Goal: Task Accomplishment & Management: Manage account settings

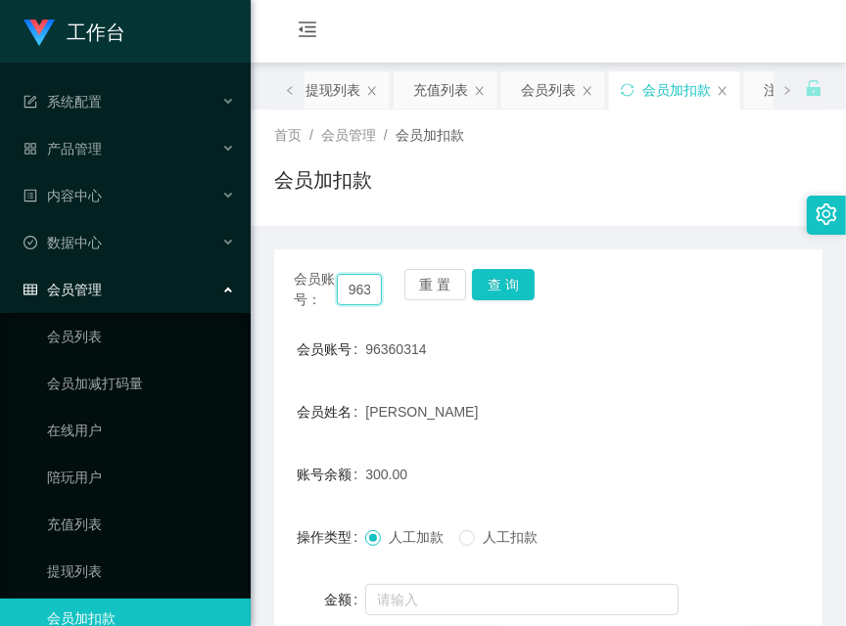
click at [356, 282] on input "96360314" at bounding box center [359, 289] width 45 height 31
click at [517, 282] on button "查 询" at bounding box center [503, 284] width 63 height 31
click at [517, 282] on div "会员账号： 96360314 重 置 查 询" at bounding box center [548, 289] width 548 height 41
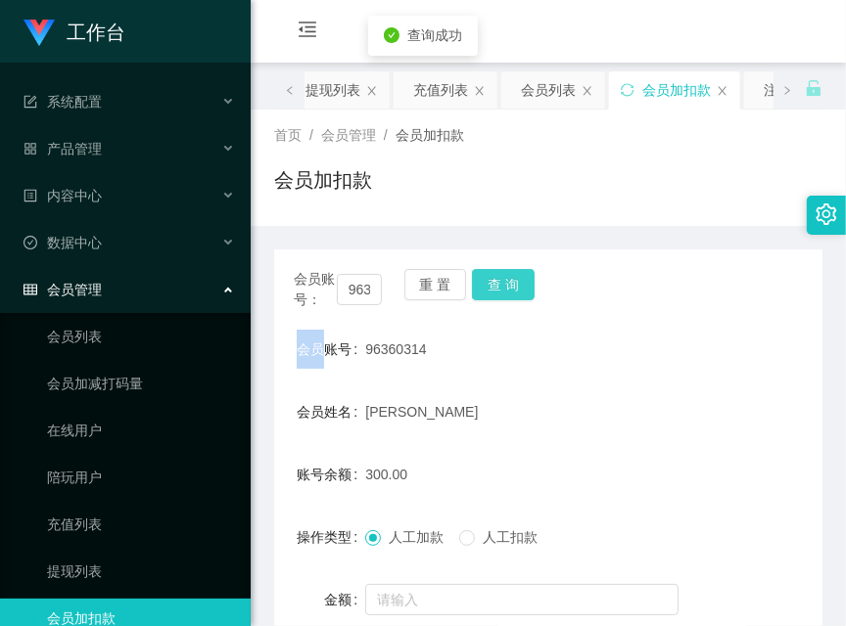
click at [517, 282] on button "查 询" at bounding box center [503, 284] width 63 height 31
click at [517, 282] on div "会员账号： 96360314 重 置 查 询" at bounding box center [548, 289] width 548 height 41
click at [574, 148] on div "首页 / 会员管理 / 会员加扣款 / 会员加扣款" at bounding box center [548, 167] width 548 height 85
click at [528, 286] on button "查 询" at bounding box center [503, 284] width 63 height 31
click at [528, 286] on div "会员账号： 96360314 重 置 查 询" at bounding box center [548, 289] width 548 height 41
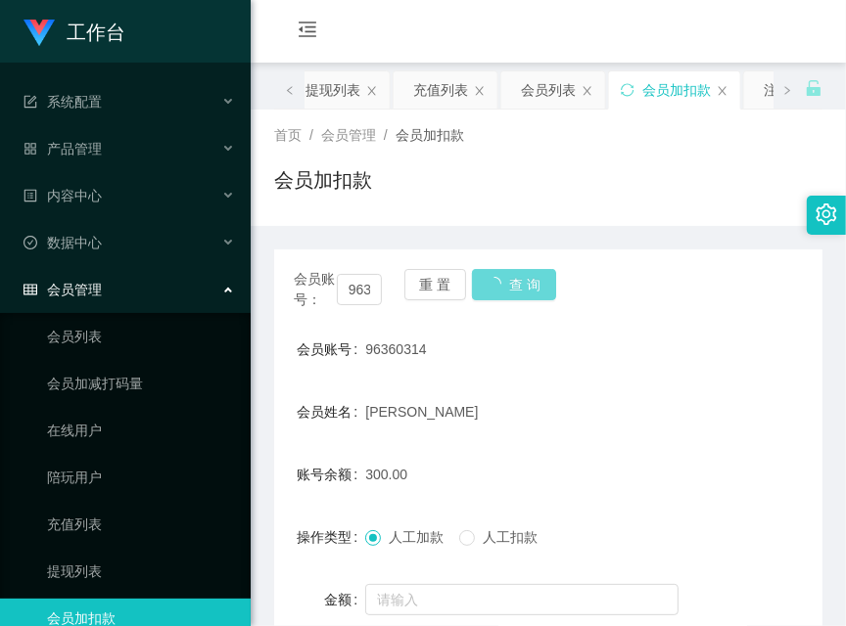
click at [552, 159] on div "首页 / 会员管理 / 会员加扣款 / 会员加扣款" at bounding box center [548, 167] width 548 height 85
click at [497, 303] on div "会员账号： 96360314 重 置 查 询" at bounding box center [548, 289] width 548 height 41
click at [543, 17] on div "会员购单 在线人数 0 1 2 3 4 5 6 7 8 9 0 1 2 3 4 5 6 7 8 9 0 1 2 3 4 5 6 7 8 9 0 1 2 3 4…" at bounding box center [548, 32] width 595 height 64
drag, startPoint x: 552, startPoint y: 131, endPoint x: 550, endPoint y: 161, distance: 30.4
click at [552, 131] on div "首页 / 会员管理 / 会员加扣款 /" at bounding box center [548, 135] width 548 height 21
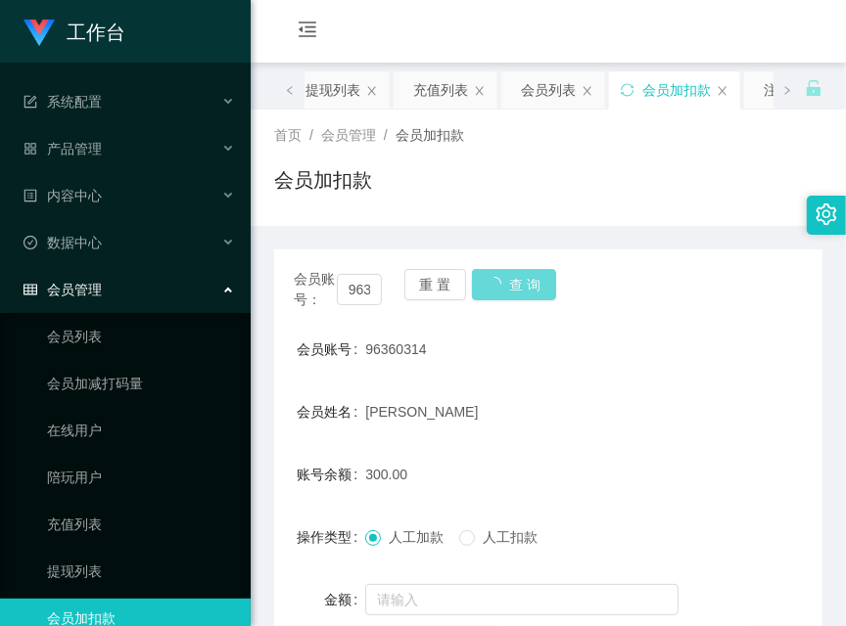
click at [527, 285] on div "会员账号： 96360314 重 置 查 询" at bounding box center [548, 289] width 548 height 41
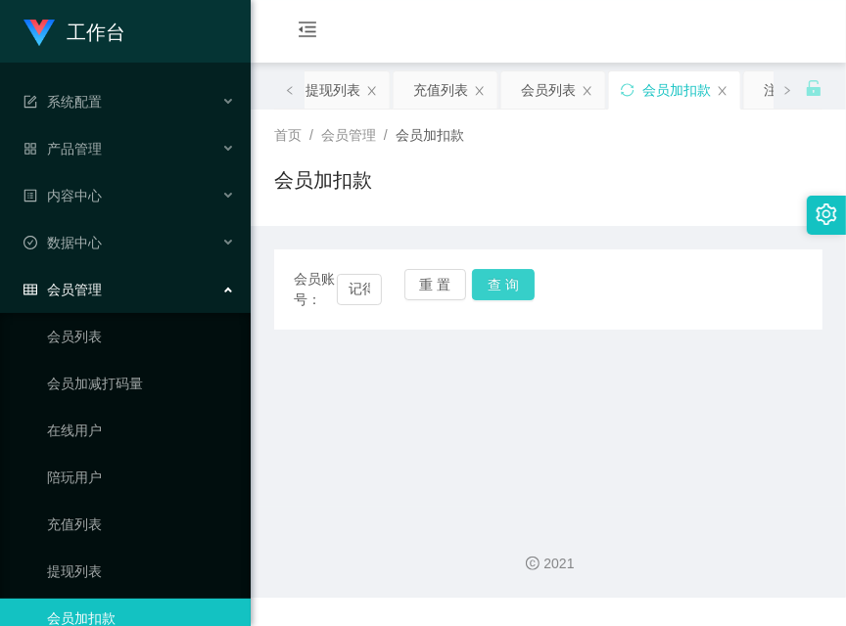
click at [495, 284] on button "查 询" at bounding box center [503, 284] width 63 height 31
click at [493, 284] on button "查 询" at bounding box center [514, 284] width 84 height 31
click at [502, 285] on button "查 询" at bounding box center [503, 284] width 63 height 31
click at [365, 299] on input "记得准时领取任务，完成关注并截图发送给我，即可获得 S$5 的任务薪金💰✨🔔【YouTube任务发布总群】每隔 20 分钟 会更新一个新任务！ ⏰ 下一个任务…" at bounding box center [359, 289] width 45 height 31
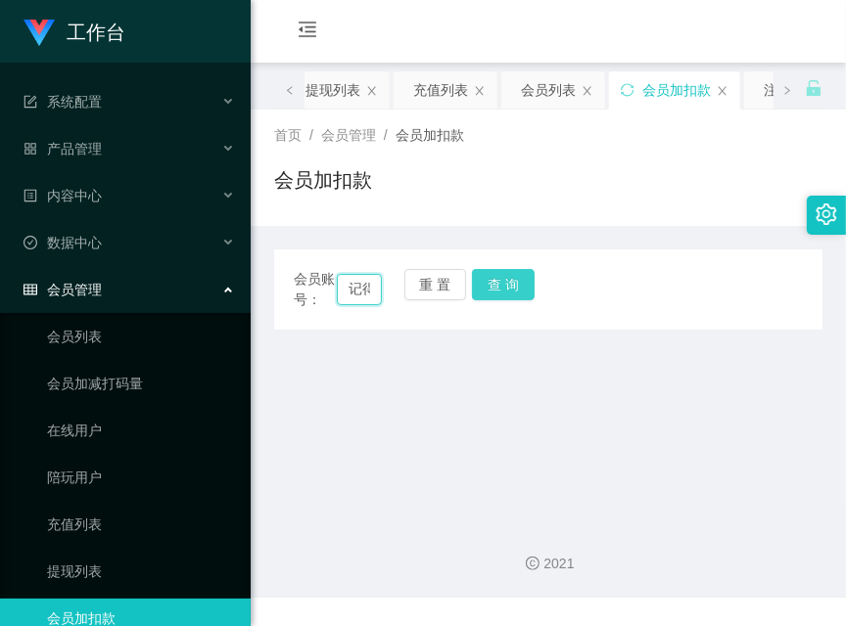
paste input "96360314"
type input "96360314准时领取任务，完成关注并截图发送给我，即可获得 S$5 的任务薪金💰✨🔔【YouTube任务发布总群】每隔 20 分钟 会更新一个新任务！ ⏰…"
click at [485, 286] on button "查 询" at bounding box center [503, 284] width 63 height 31
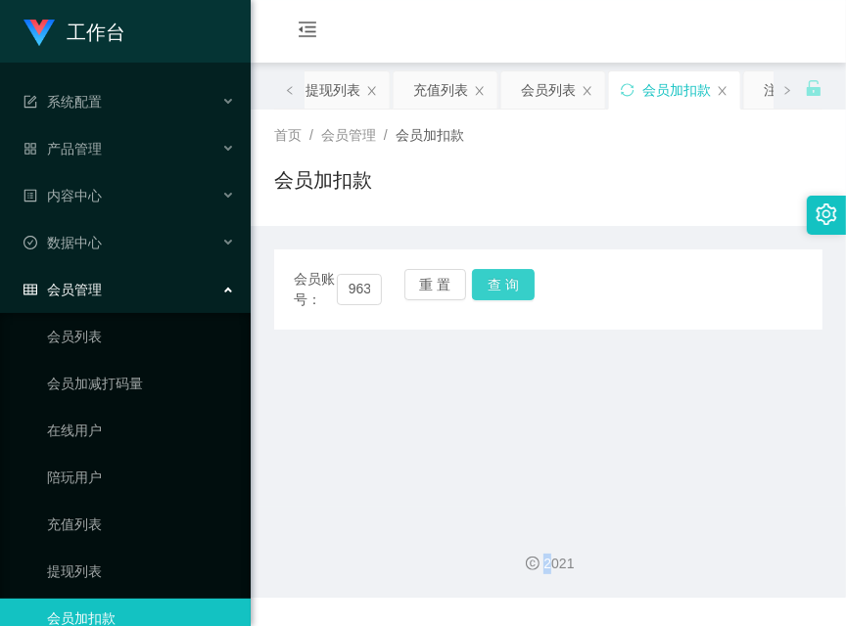
click at [485, 286] on div "重 置 查 询" at bounding box center [448, 289] width 88 height 41
click at [485, 286] on button "查 询" at bounding box center [503, 284] width 63 height 31
click at [487, 287] on div "重 置 查 询" at bounding box center [448, 289] width 88 height 41
click at [487, 287] on button "查 询" at bounding box center [503, 284] width 63 height 31
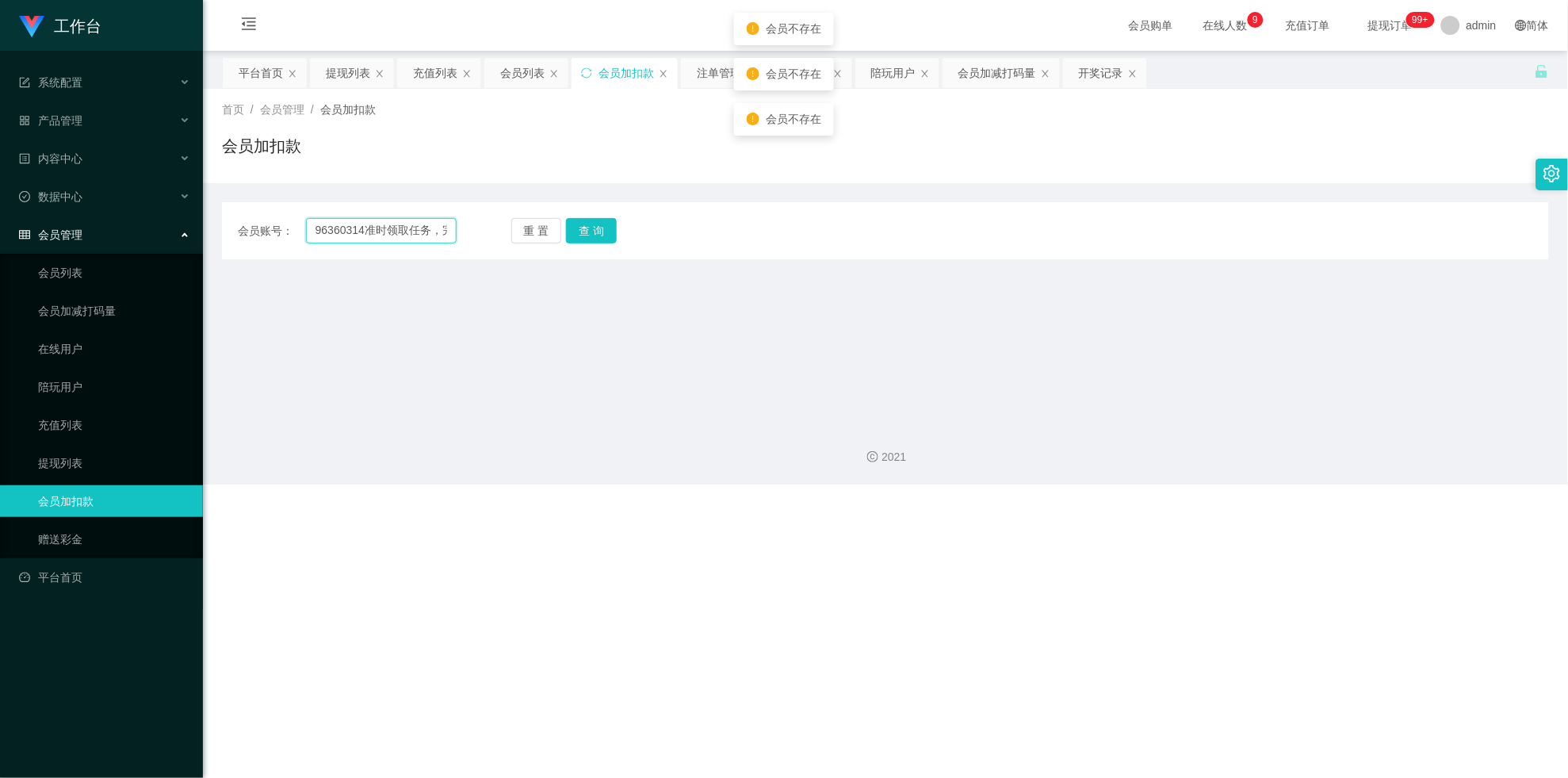
click at [403, 225] on input "96360314准时领取任务，完成关注并截图发送给我，即可获得 S$5 的任务薪金💰✨🔔【YouTube任务发布总群】每隔 20 分钟 会更新一个新任务！ ⏰…" at bounding box center [381, 230] width 151 height 25
click at [399, 232] on input "96360314准时领取任务，完成关注并截图发送给我，即可获得 S$5 的任务薪金💰✨🔔【YouTube任务发布总群】每隔 20 分钟 会更新一个新任务！ ⏰…" at bounding box center [381, 230] width 151 height 25
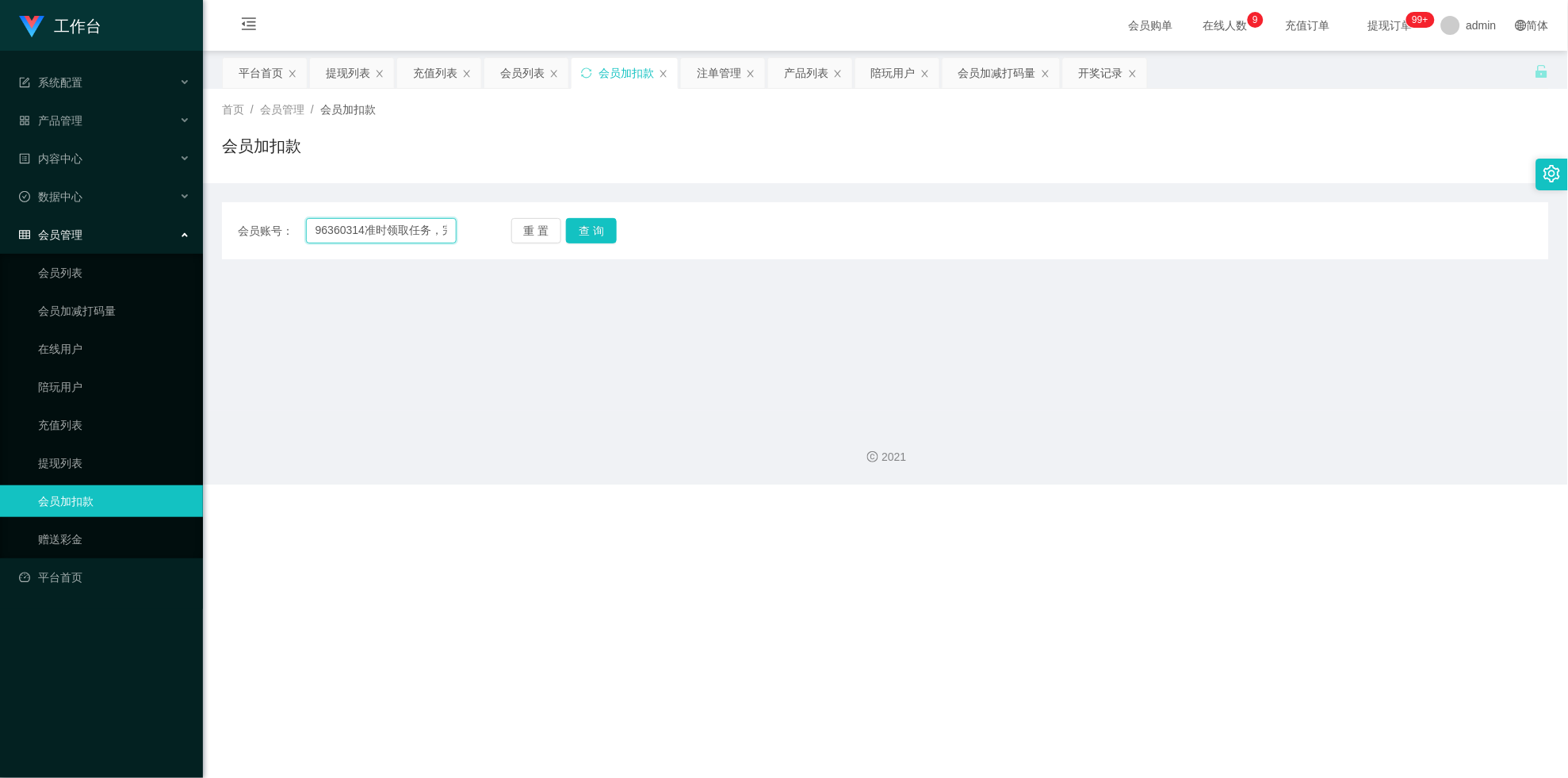
paste input "text"
type input "96360314"
click at [582, 241] on button "查 询" at bounding box center [591, 230] width 51 height 25
click at [582, 241] on div "重 置 查 询" at bounding box center [620, 230] width 219 height 25
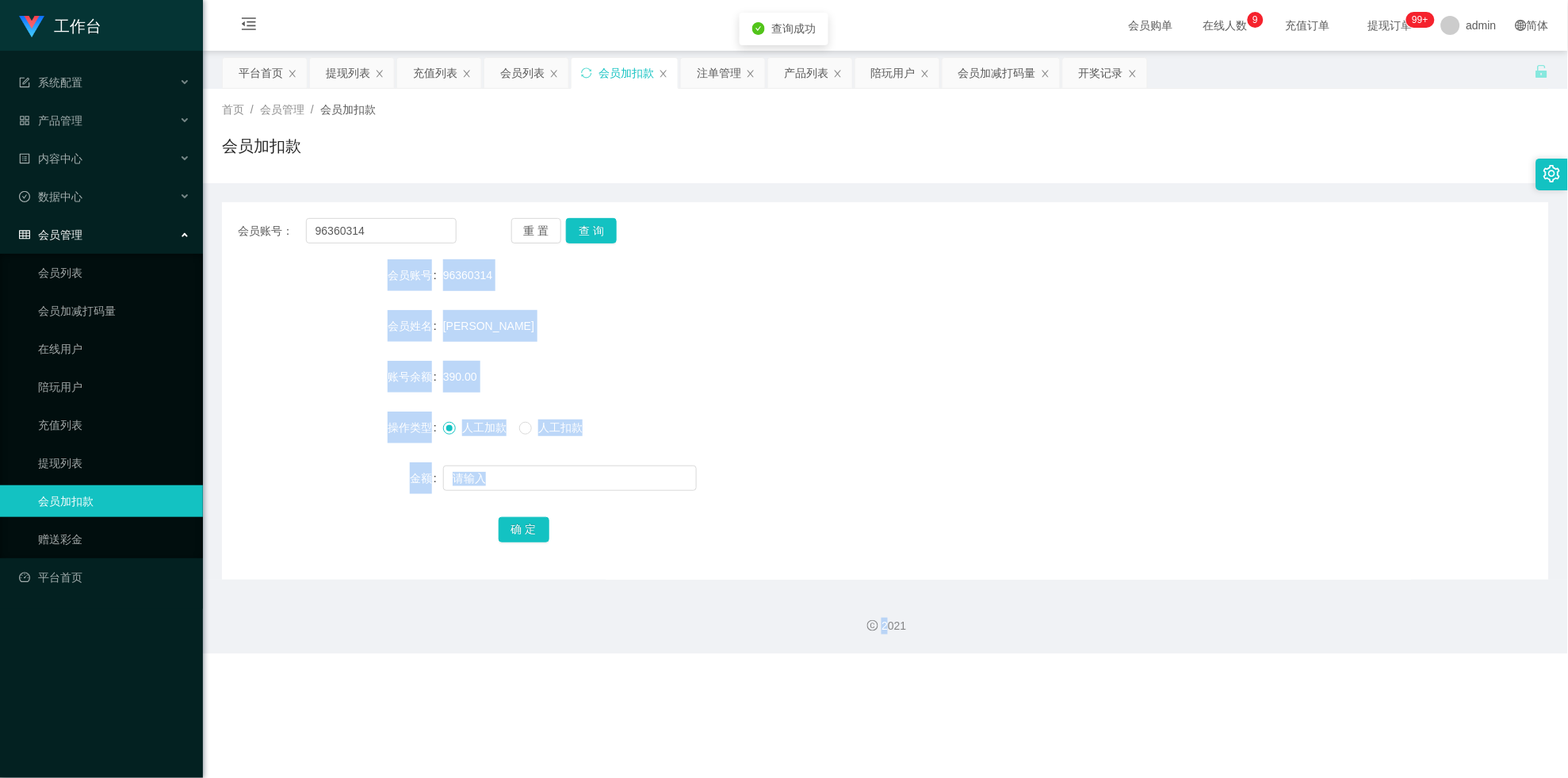
click at [605, 335] on div "[PERSON_NAME]" at bounding box center [830, 326] width 774 height 32
click at [530, 463] on div at bounding box center [830, 478] width 774 height 32
click at [575, 430] on span "人工扣款" at bounding box center [560, 428] width 57 height 13
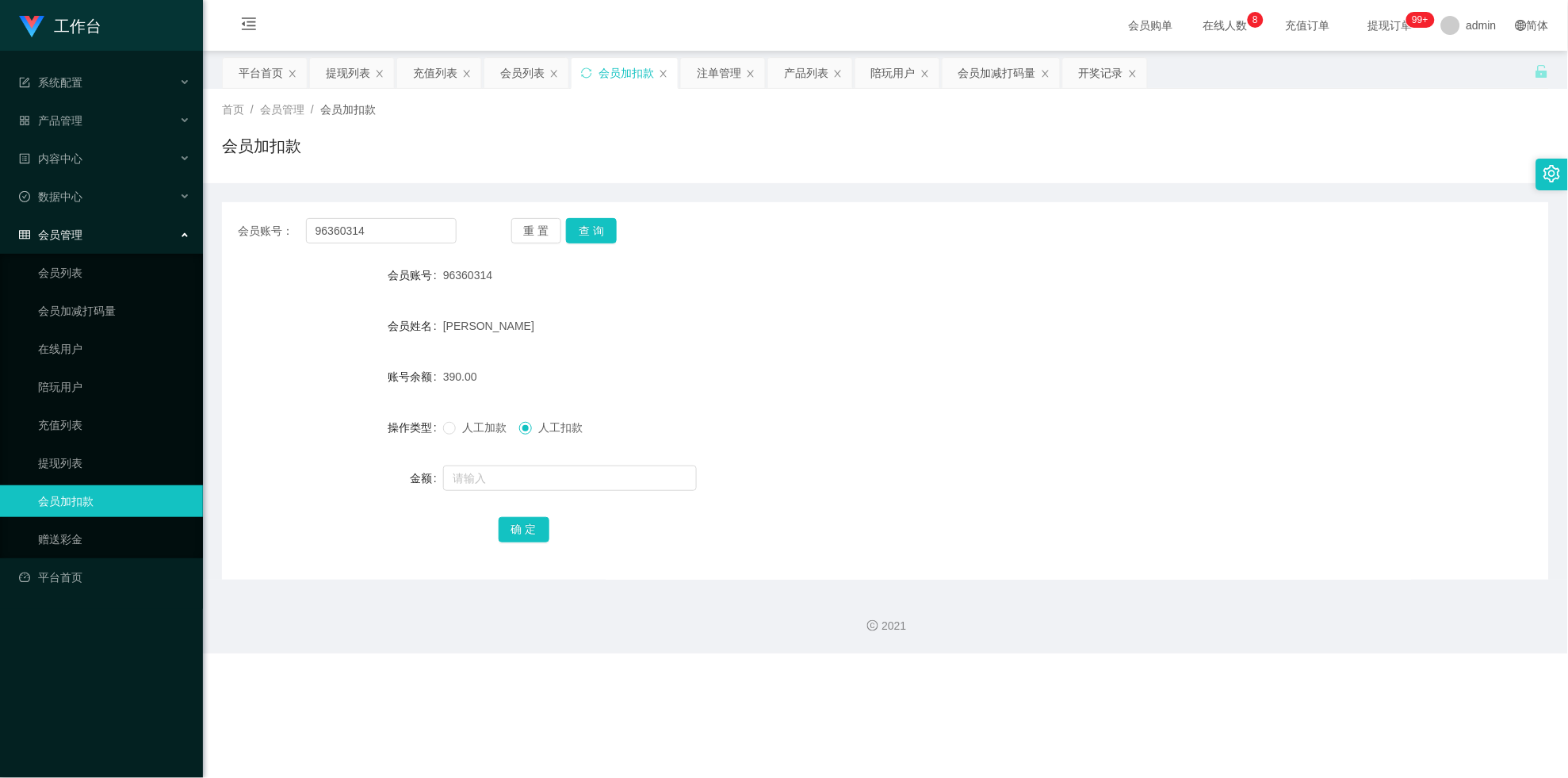
click at [414, 216] on div "会员账号： 96360314 重 置 查 询 会员账号 96360314 会员姓名 [PERSON_NAME] 账号余额 390.00 操作类型 人工加款 人…" at bounding box center [885, 391] width 1327 height 378
click at [414, 229] on input "96360314" at bounding box center [381, 230] width 151 height 25
click at [415, 234] on input "96360314" at bounding box center [381, 230] width 151 height 25
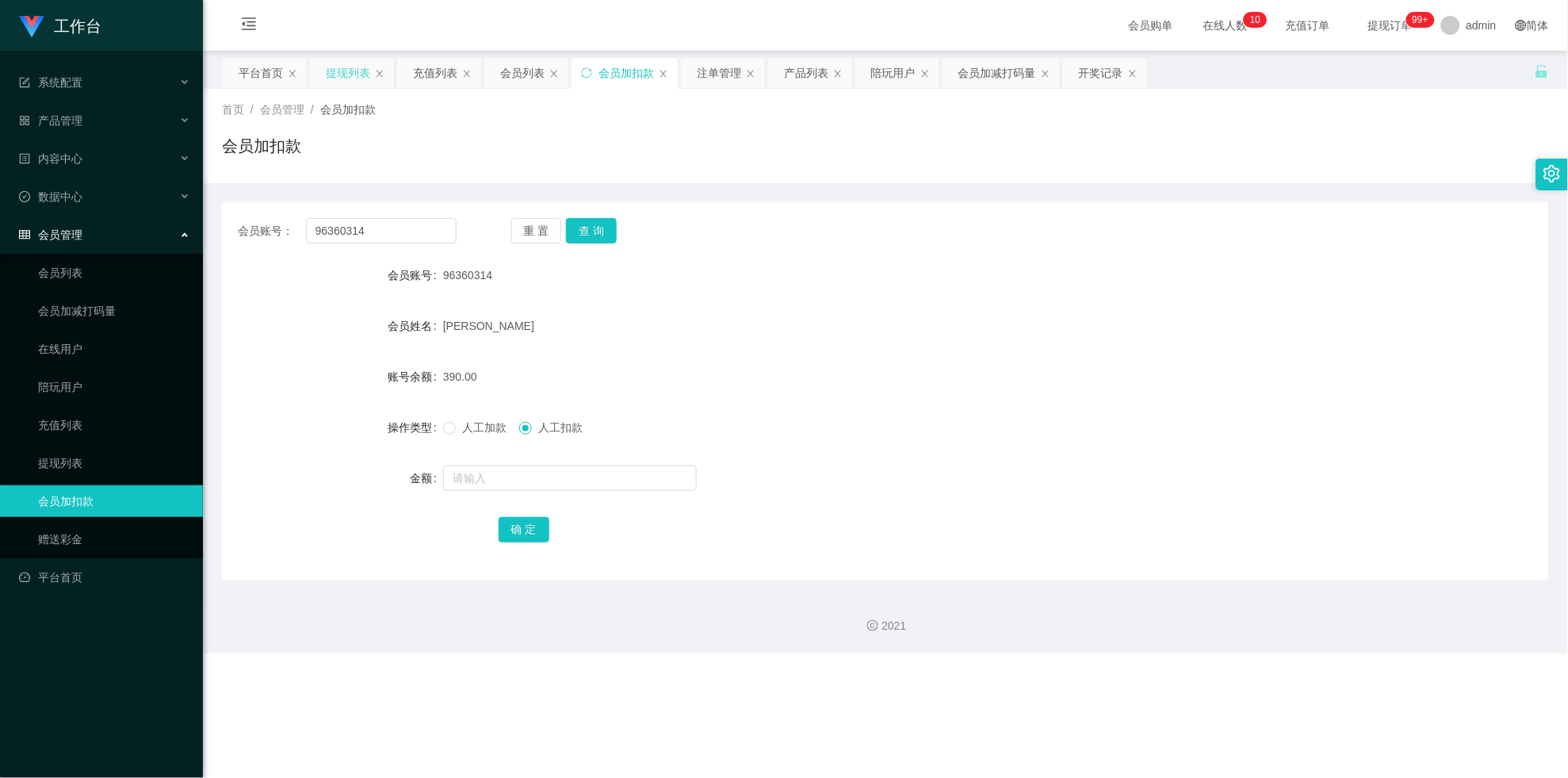
click at [346, 79] on div "提现列表" at bounding box center [347, 72] width 45 height 30
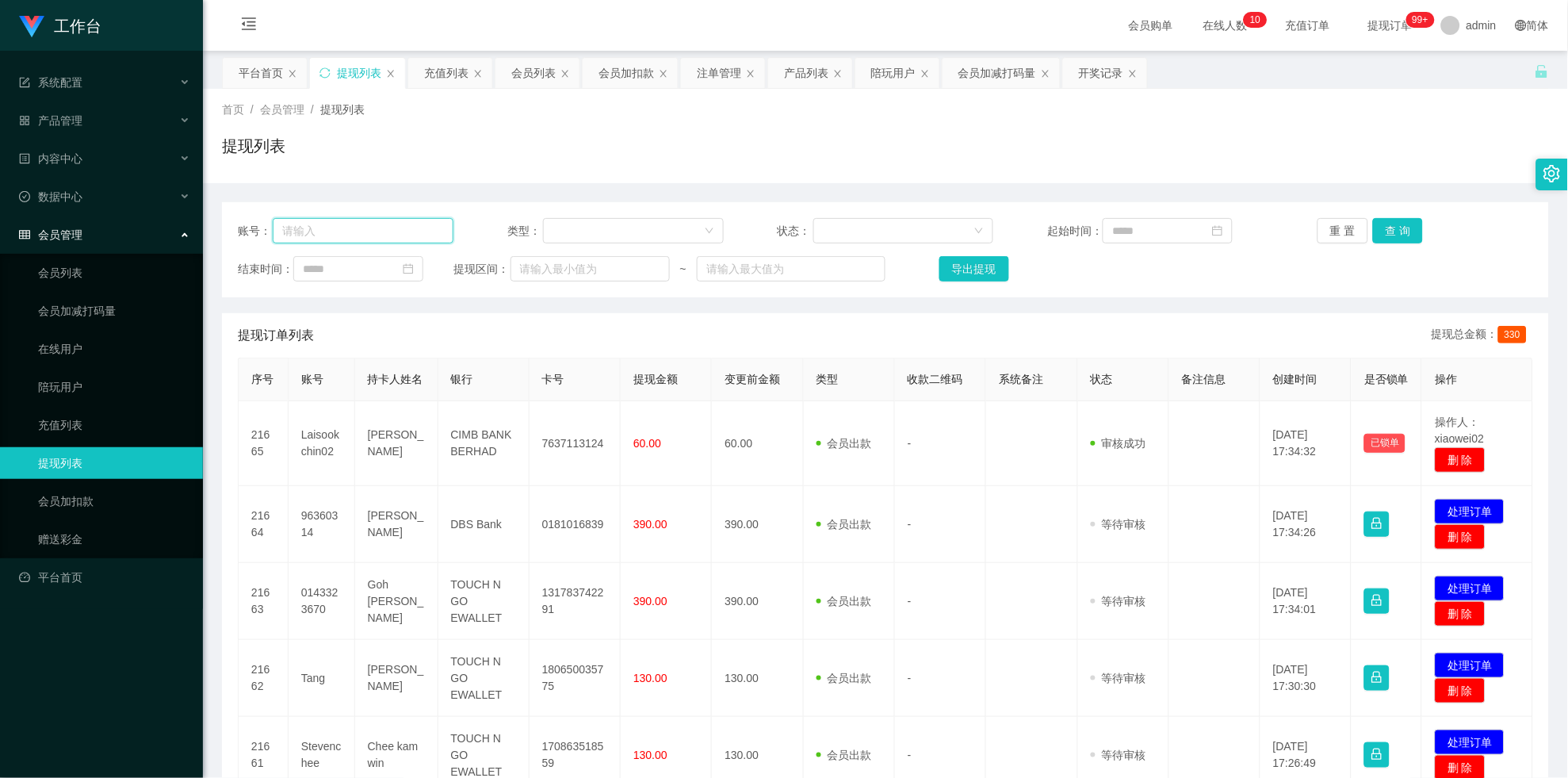
click at [373, 236] on input "text" at bounding box center [363, 230] width 181 height 25
paste input "96360314"
type input "96360314"
click at [684, 237] on div "重 置 查 询" at bounding box center [1425, 230] width 215 height 25
click at [684, 229] on button "查 询" at bounding box center [1398, 230] width 51 height 25
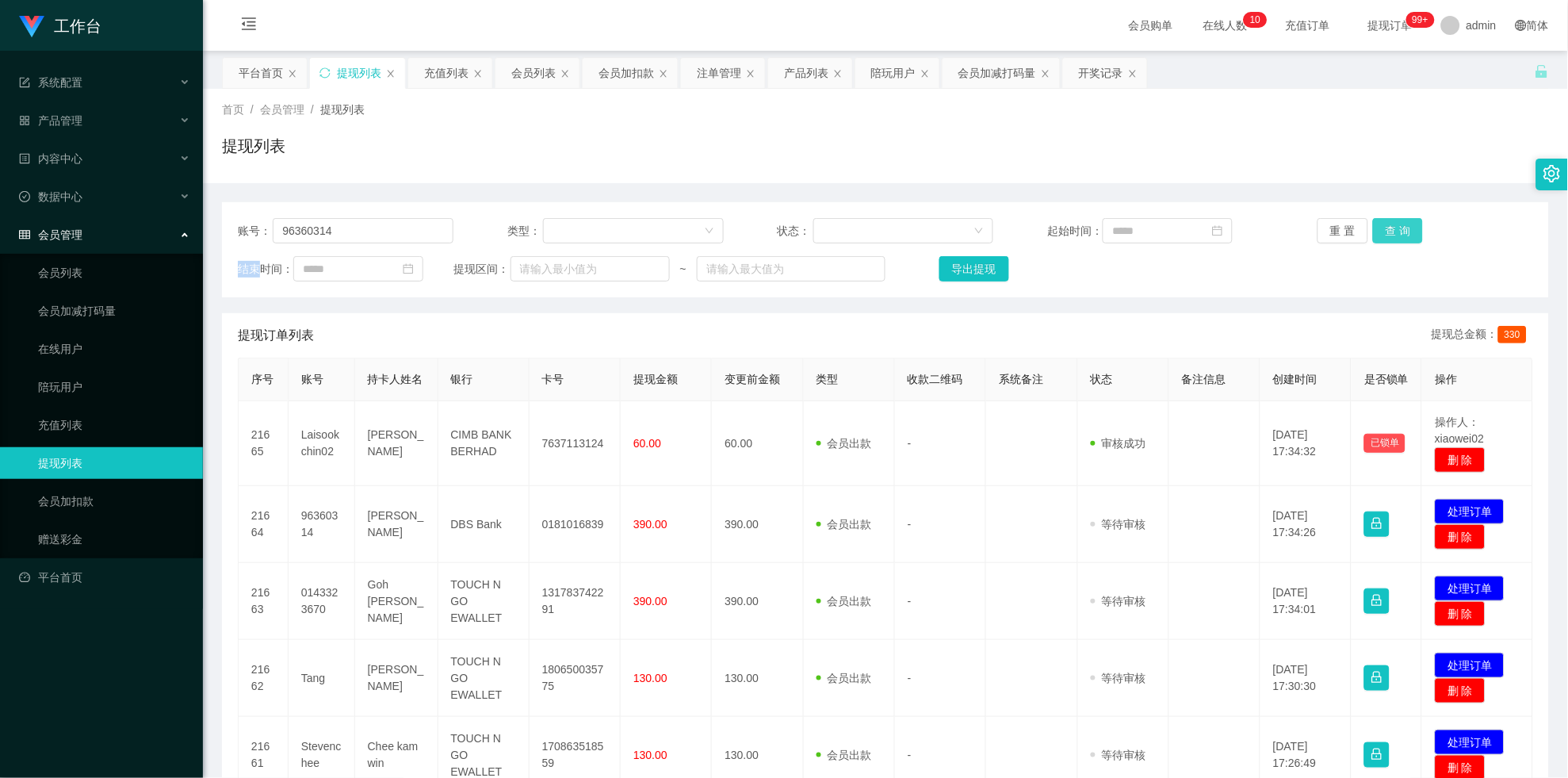
click at [684, 229] on div "重 置 查 询" at bounding box center [1425, 230] width 215 height 25
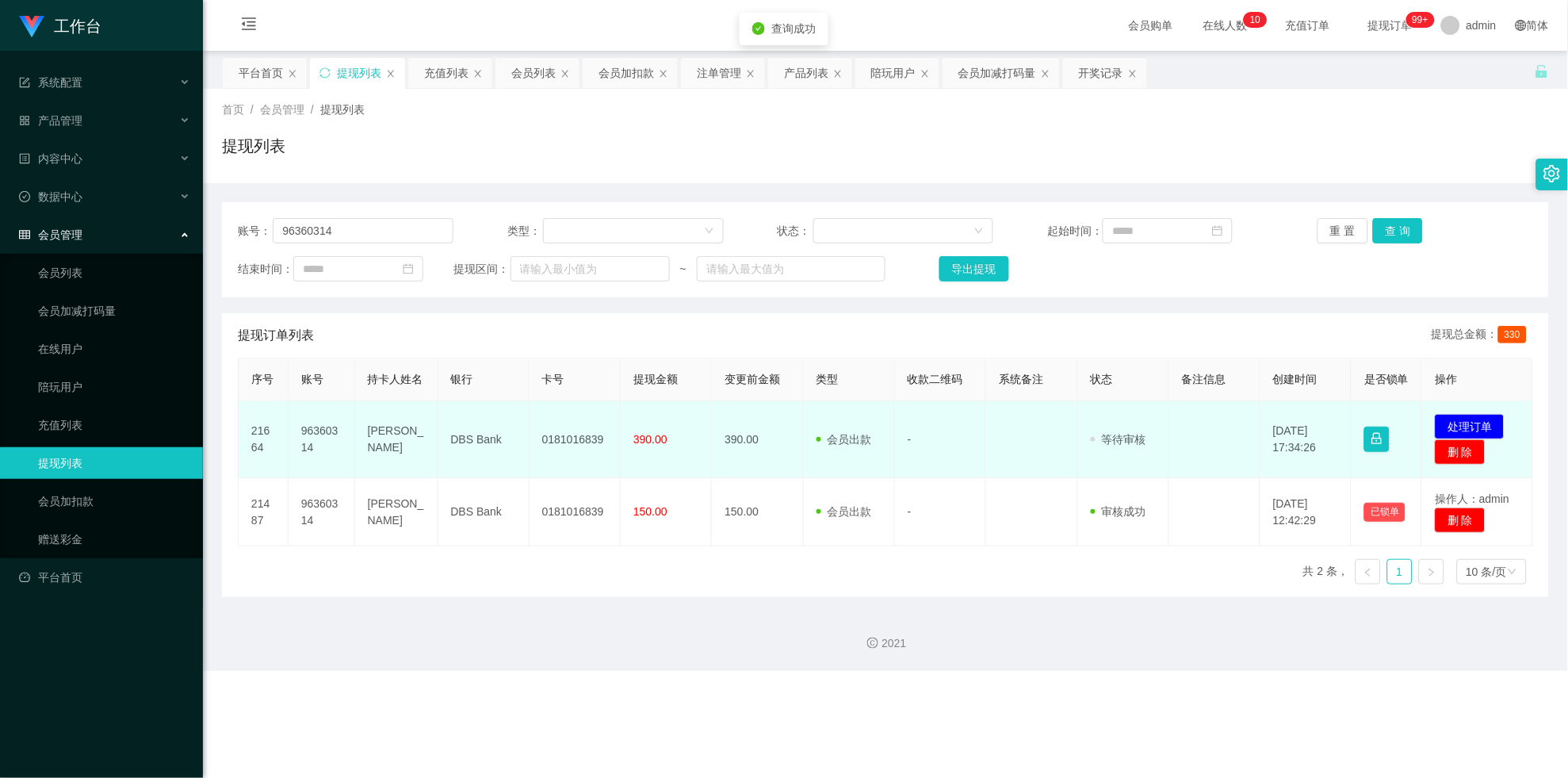
click at [569, 450] on td "0181016839" at bounding box center [575, 439] width 92 height 77
copy td "0181016839"
drag, startPoint x: 569, startPoint y: 450, endPoint x: 700, endPoint y: 449, distance: 131.0
click at [577, 445] on td "0181016839" at bounding box center [575, 439] width 92 height 77
click at [684, 439] on button "处理订单" at bounding box center [1469, 426] width 70 height 25
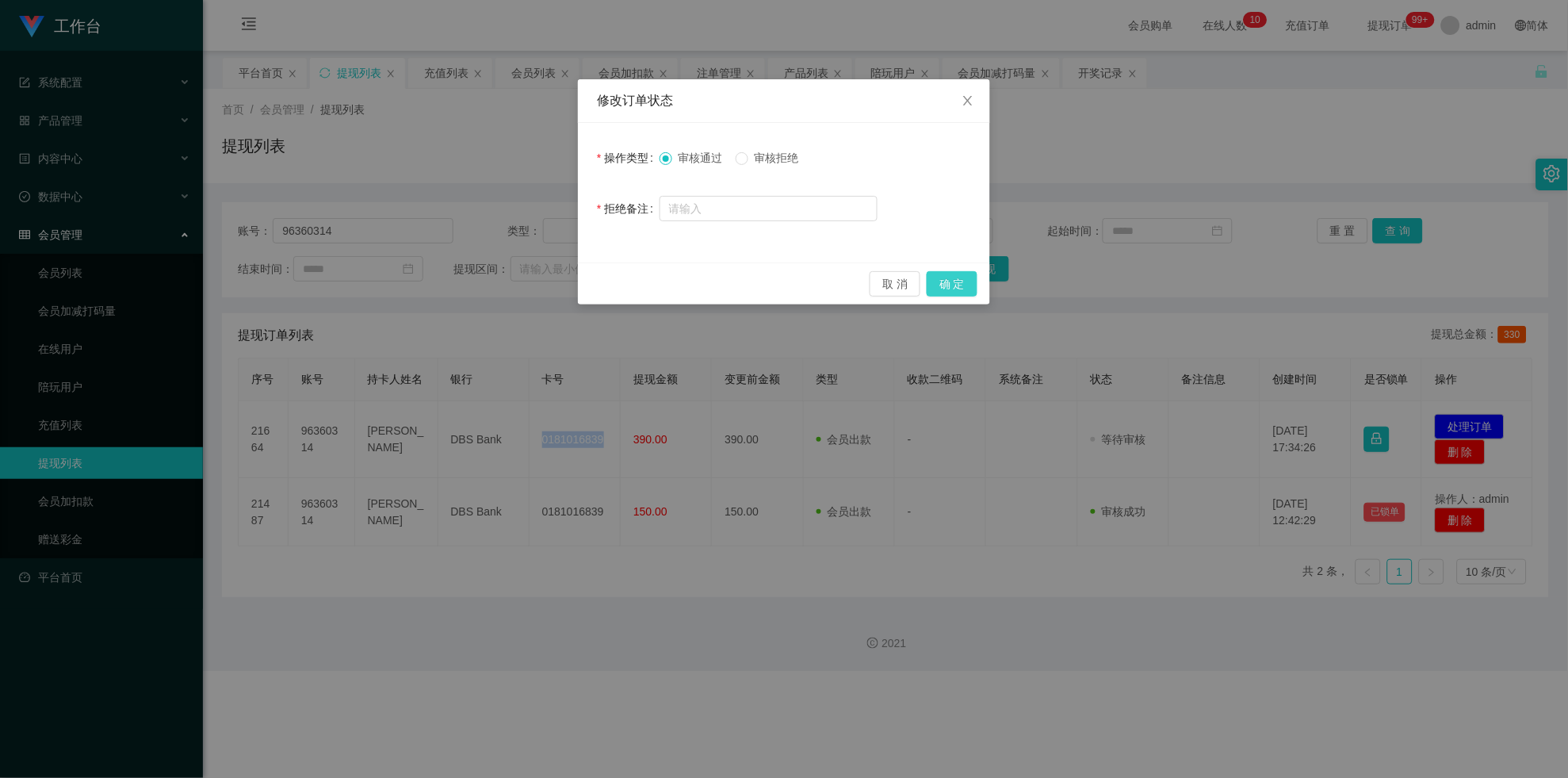
click at [684, 283] on button "确 定" at bounding box center [952, 284] width 51 height 25
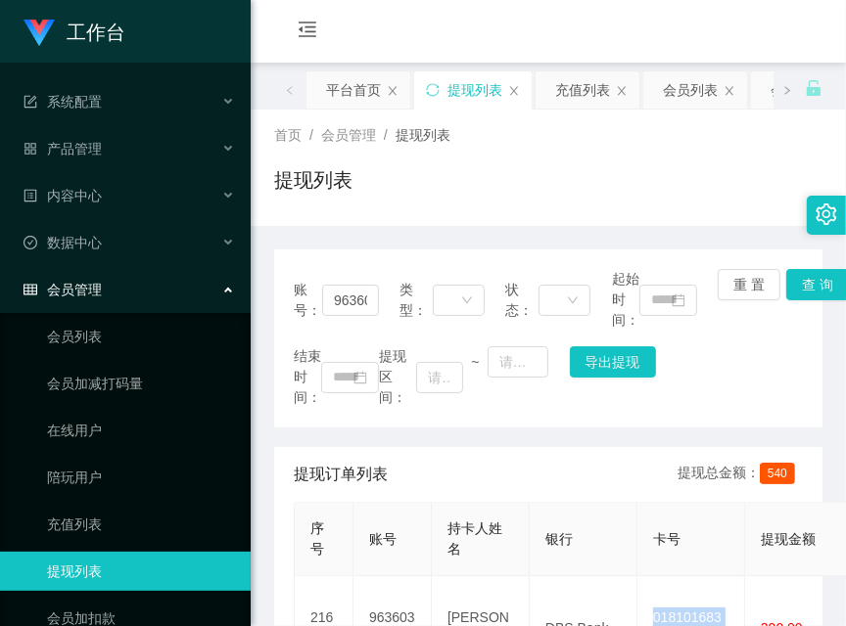
drag, startPoint x: 494, startPoint y: 129, endPoint x: 479, endPoint y: 174, distance: 47.7
click at [494, 129] on div "首页 / 会员管理 / 提现列表 /" at bounding box center [548, 135] width 548 height 21
click at [687, 99] on div "会员列表" at bounding box center [690, 89] width 55 height 37
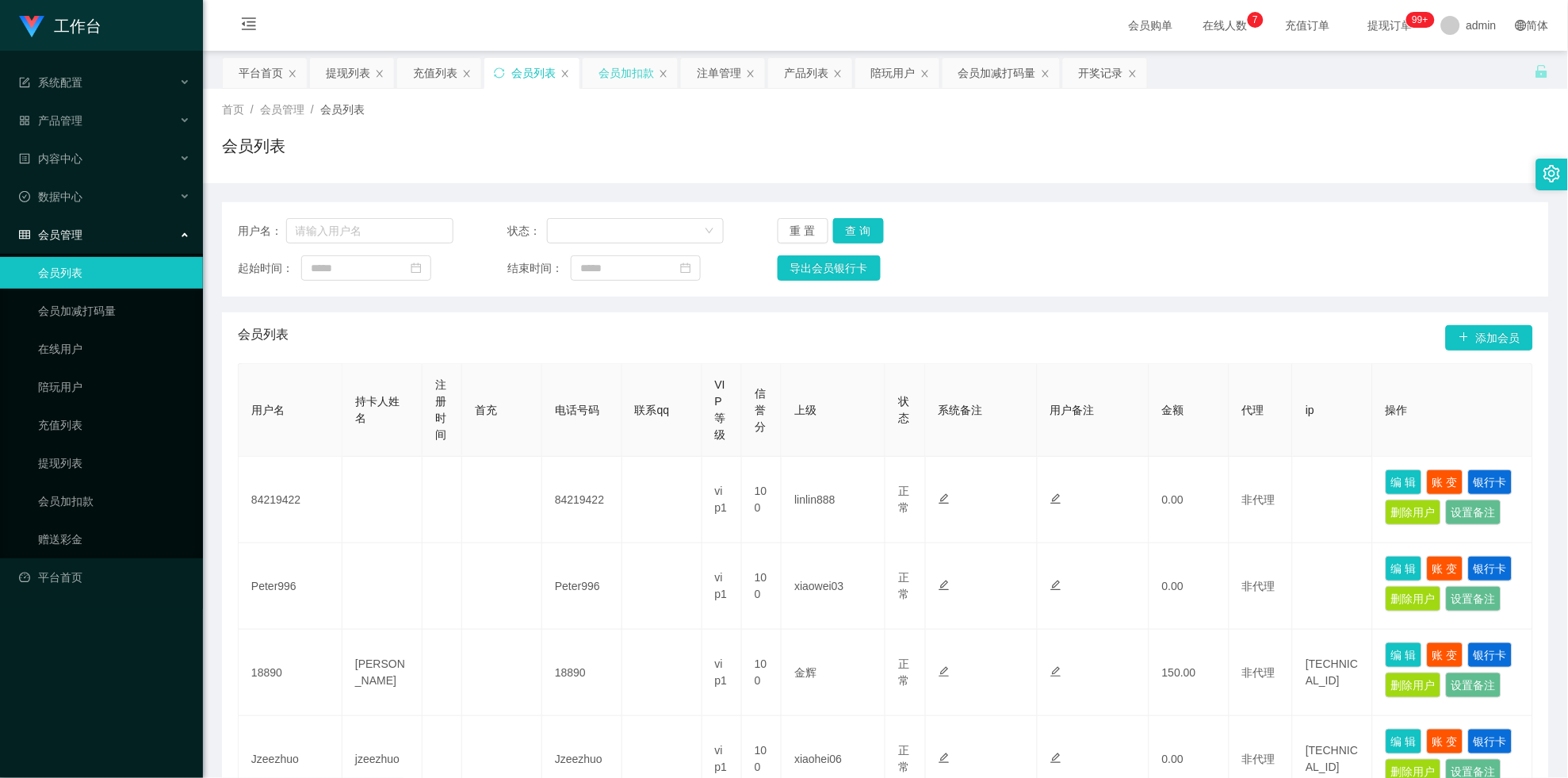
click at [642, 69] on div "会员加扣款" at bounding box center [626, 72] width 56 height 30
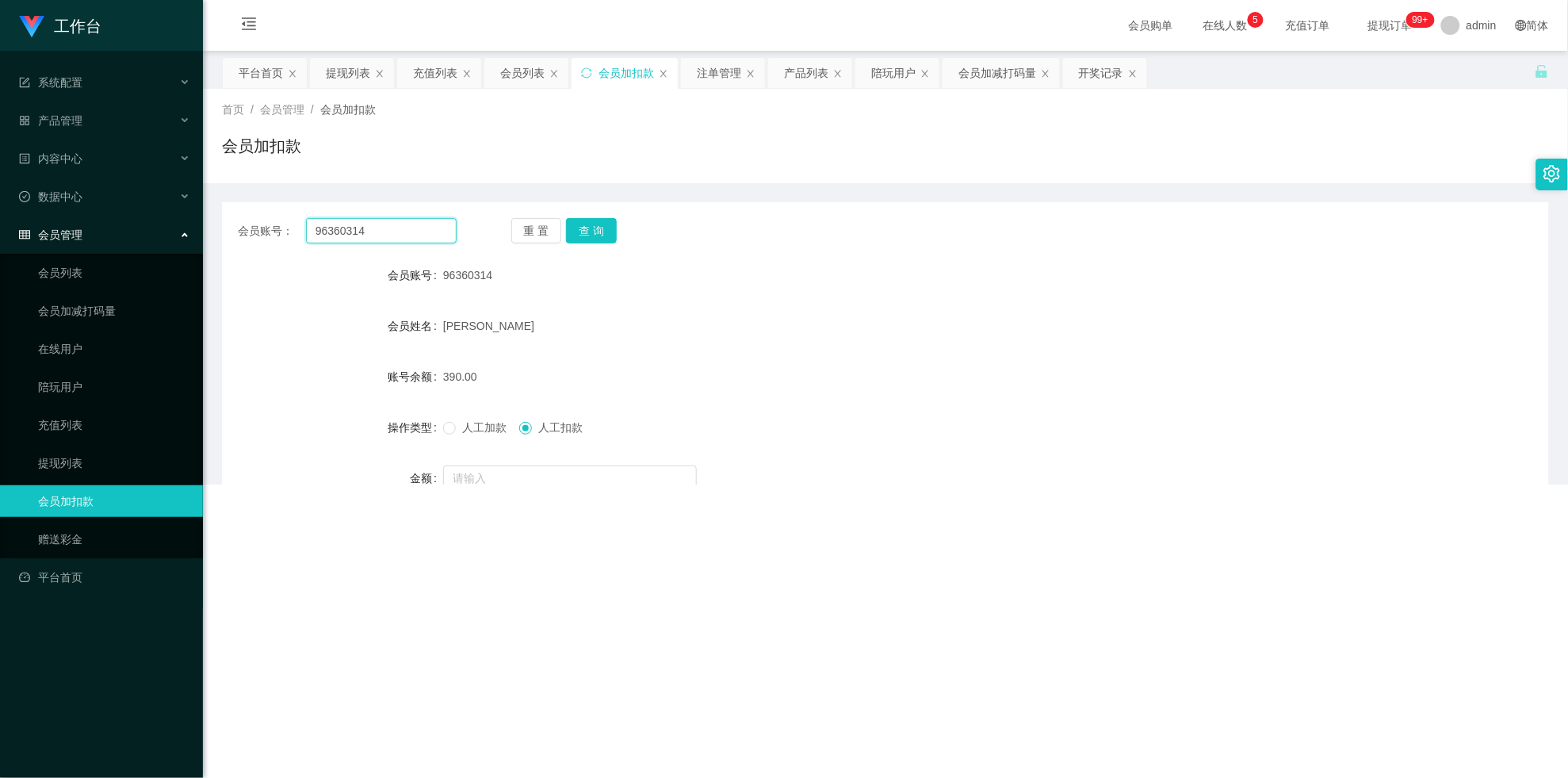
click at [387, 233] on input "96360314" at bounding box center [381, 230] width 151 height 25
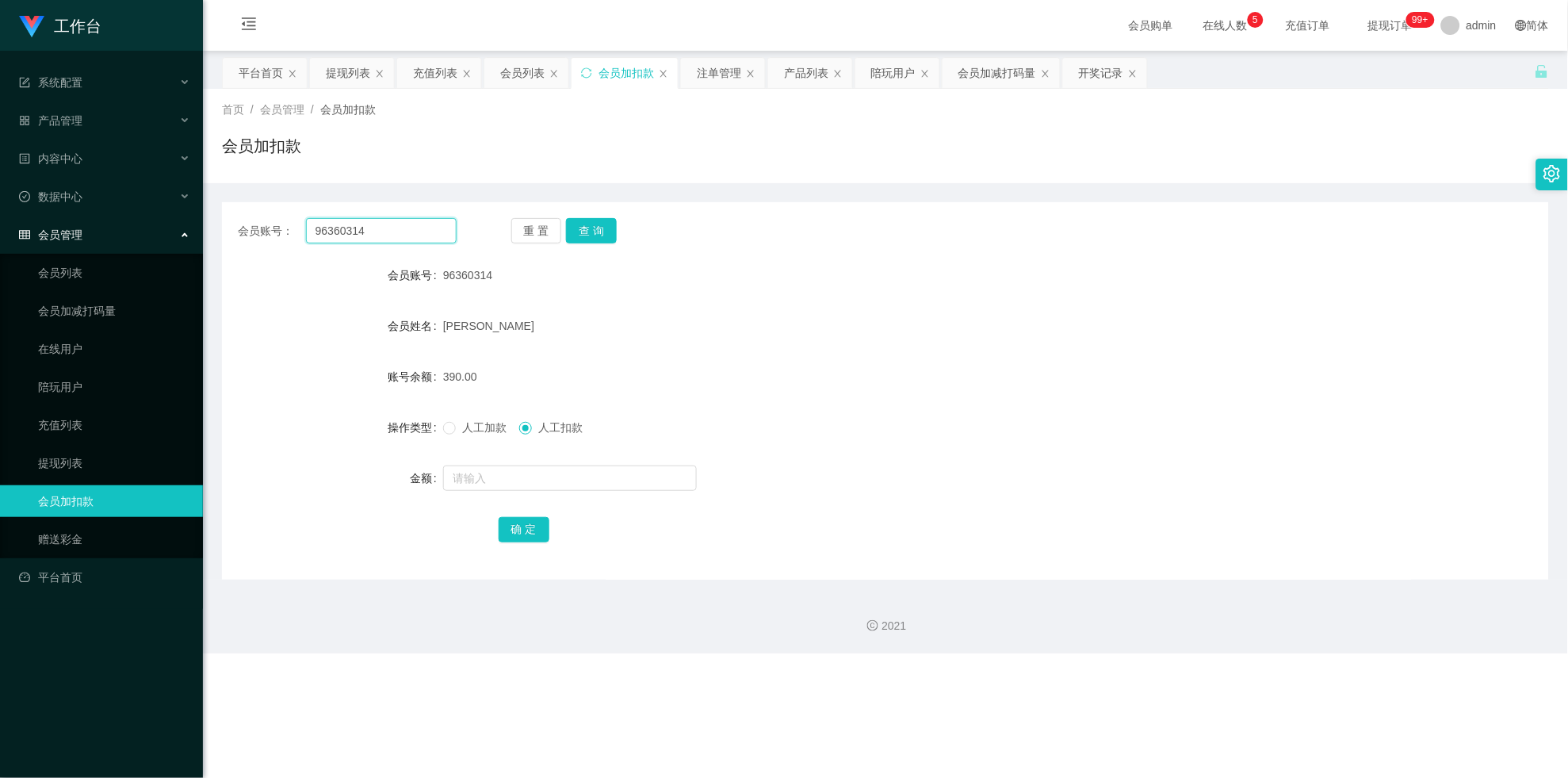
click at [387, 233] on input "96360314" at bounding box center [381, 230] width 151 height 25
paste input "84219422"
type input "84219422"
click at [590, 229] on button "查 询" at bounding box center [591, 230] width 51 height 25
click at [590, 229] on div "重 置 查 询" at bounding box center [620, 230] width 219 height 25
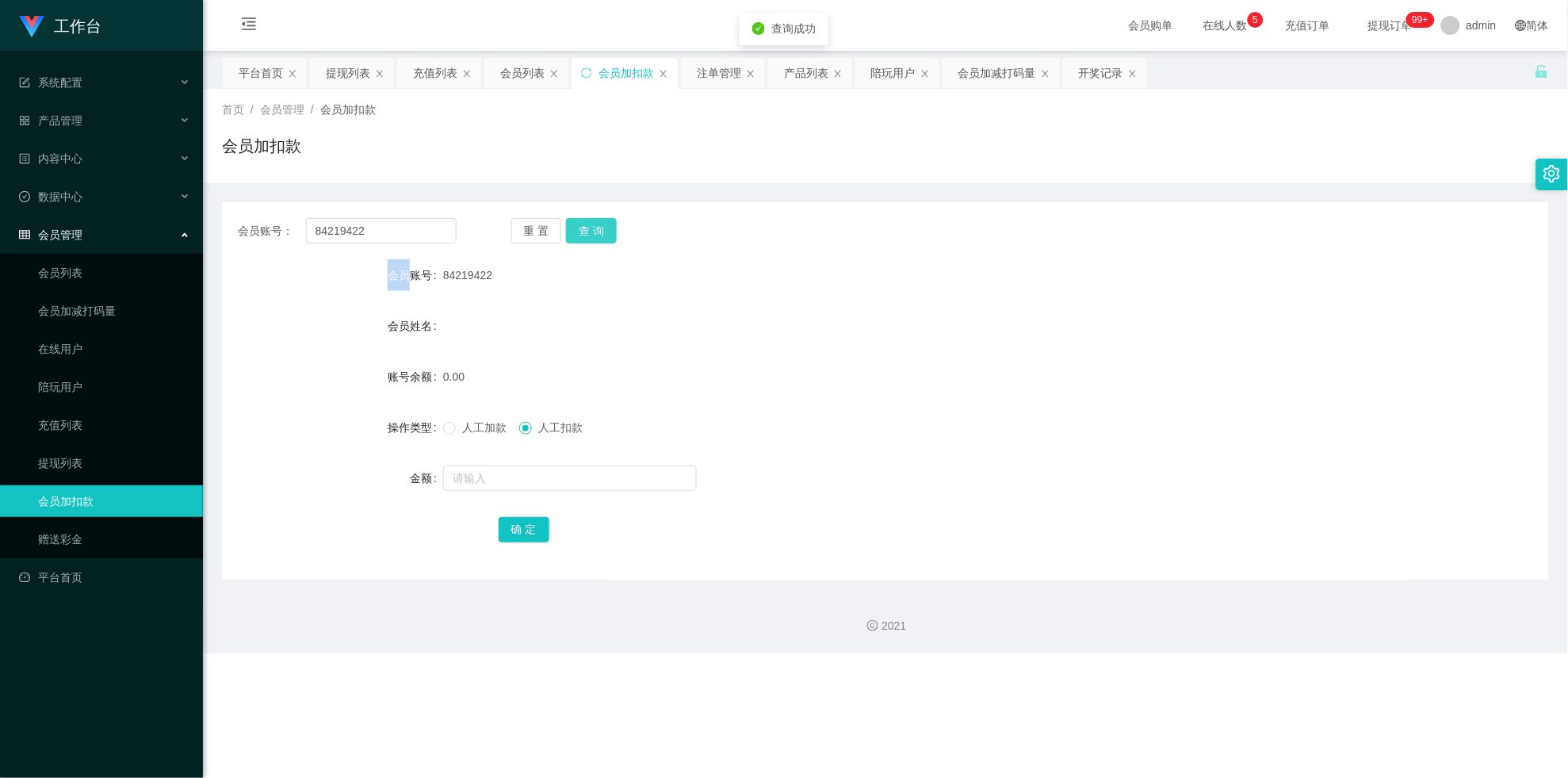
click at [590, 229] on button "查 询" at bounding box center [591, 230] width 51 height 25
click at [498, 481] on input "text" at bounding box center [569, 477] width 254 height 25
click at [496, 429] on span "人工加款" at bounding box center [484, 428] width 57 height 13
click at [495, 478] on input "text" at bounding box center [569, 477] width 254 height 25
type input "100"
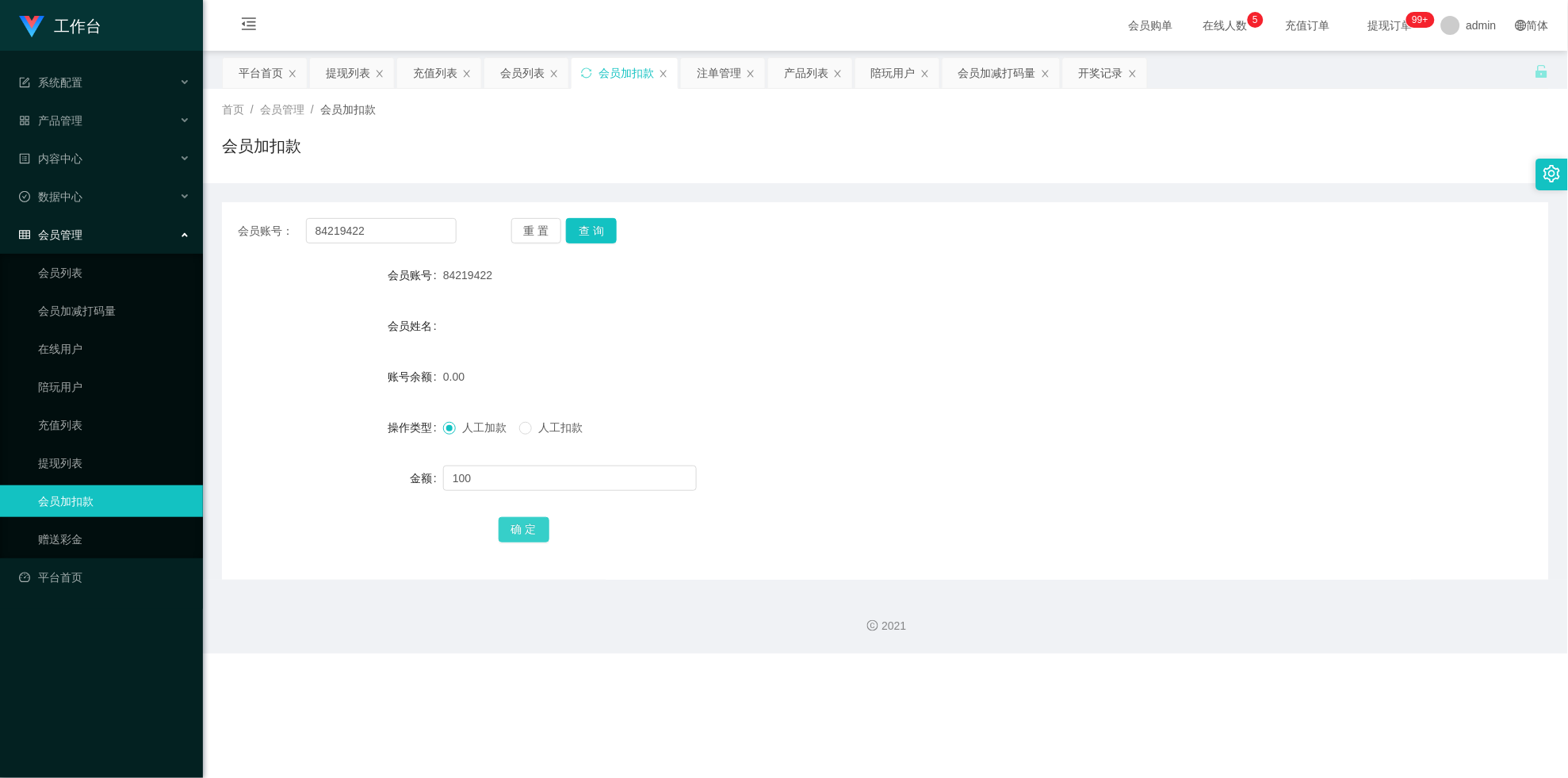
click at [516, 507] on div "会员账号： 84219422 重 置 查 询 会员账号 84219422 会员姓名 账号余额 0.00 操作类型 人工加款 人工扣款 金额 100 确 定" at bounding box center [885, 391] width 1327 height 378
click at [518, 507] on button "确 定" at bounding box center [524, 529] width 51 height 25
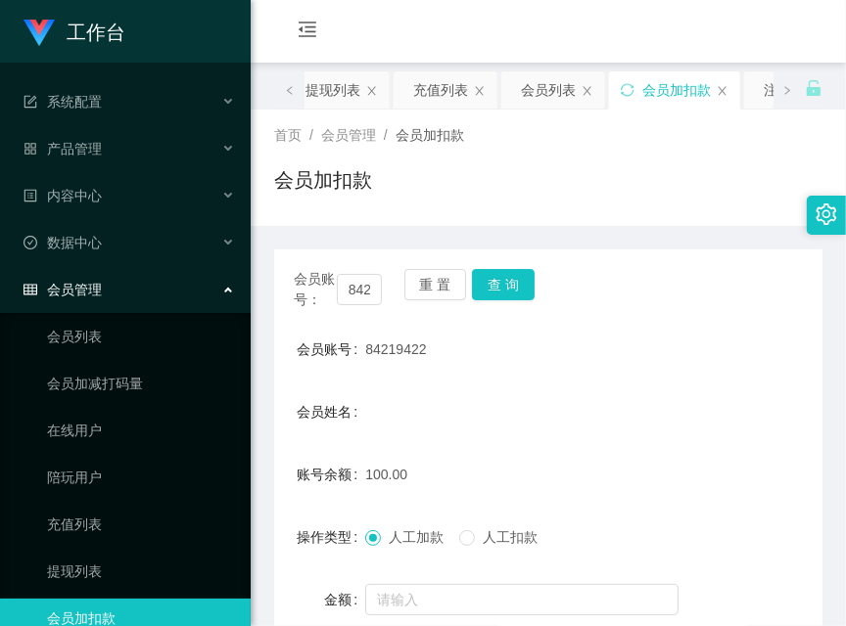
drag, startPoint x: 474, startPoint y: 154, endPoint x: 474, endPoint y: 180, distance: 26.4
click at [474, 153] on div "首页 / 会员管理 / 会员加扣款 / 会员加扣款" at bounding box center [548, 167] width 548 height 85
click at [518, 285] on button "查 询" at bounding box center [503, 284] width 63 height 31
click at [591, 155] on div "首页 / 会员管理 / 会员加扣款 / 会员加扣款" at bounding box center [548, 167] width 548 height 85
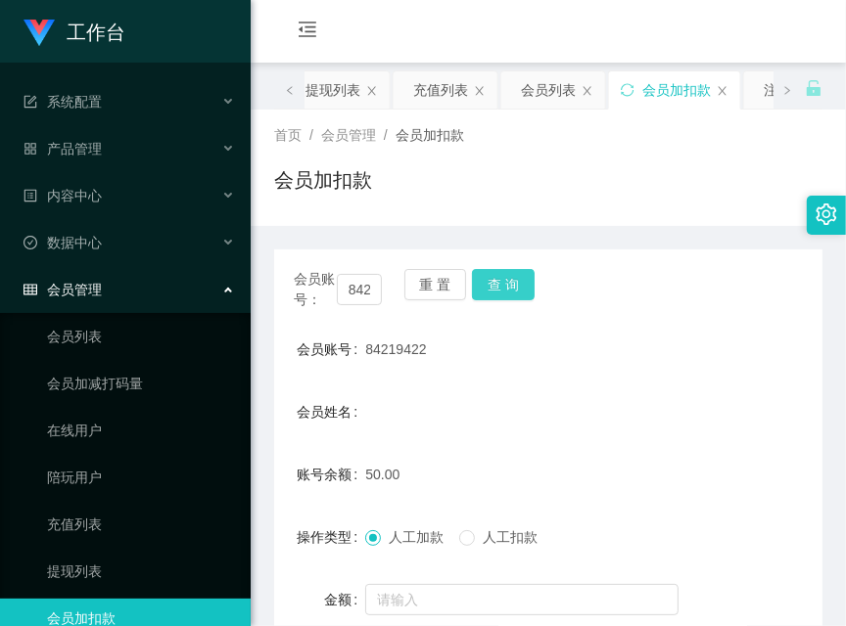
click at [523, 290] on button "查 询" at bounding box center [503, 284] width 63 height 31
click at [522, 296] on button "查 询" at bounding box center [503, 284] width 63 height 31
click at [522, 296] on div "会员账号： 84219422 重 置 查 询" at bounding box center [548, 289] width 548 height 41
click at [530, 289] on button "查 询" at bounding box center [503, 284] width 63 height 31
click at [530, 289] on div "会员账号： 84219422 重 置 查 询" at bounding box center [548, 289] width 548 height 41
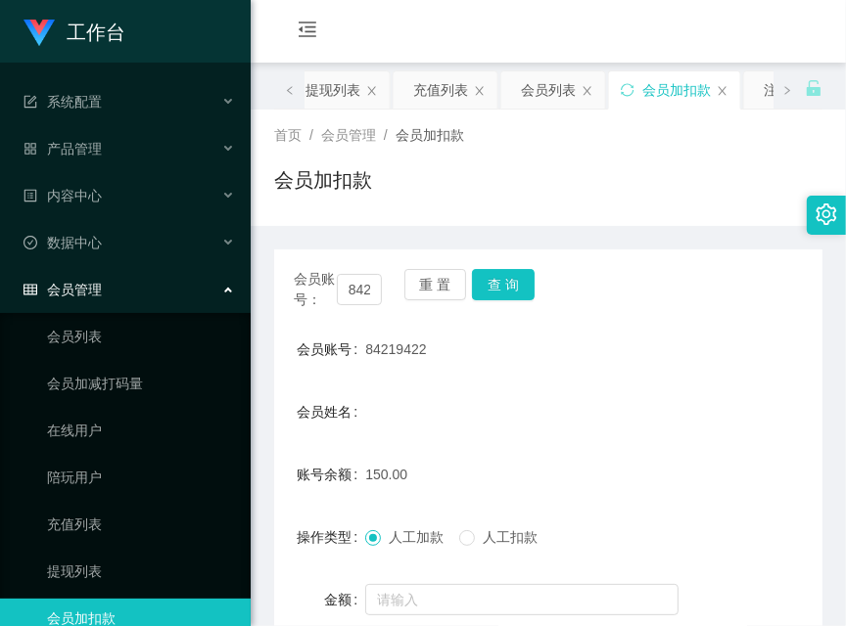
drag, startPoint x: 599, startPoint y: 137, endPoint x: 608, endPoint y: 186, distance: 49.7
click at [602, 137] on div "首页 / 会员管理 / 会员加扣款 /" at bounding box center [548, 135] width 548 height 21
click at [495, 288] on button "查 询" at bounding box center [503, 284] width 63 height 31
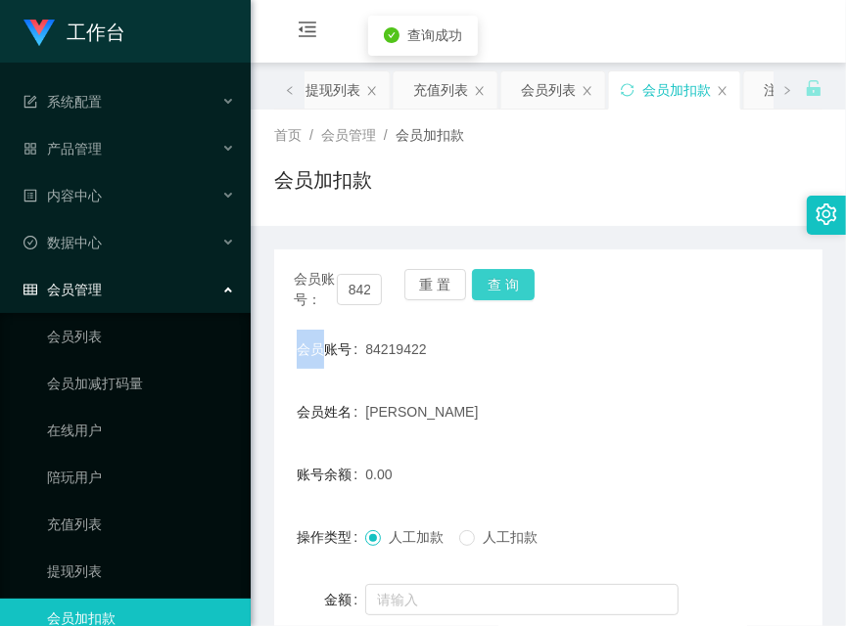
click at [495, 288] on div "会员账号： 84219422 重 置 查 询" at bounding box center [548, 289] width 548 height 41
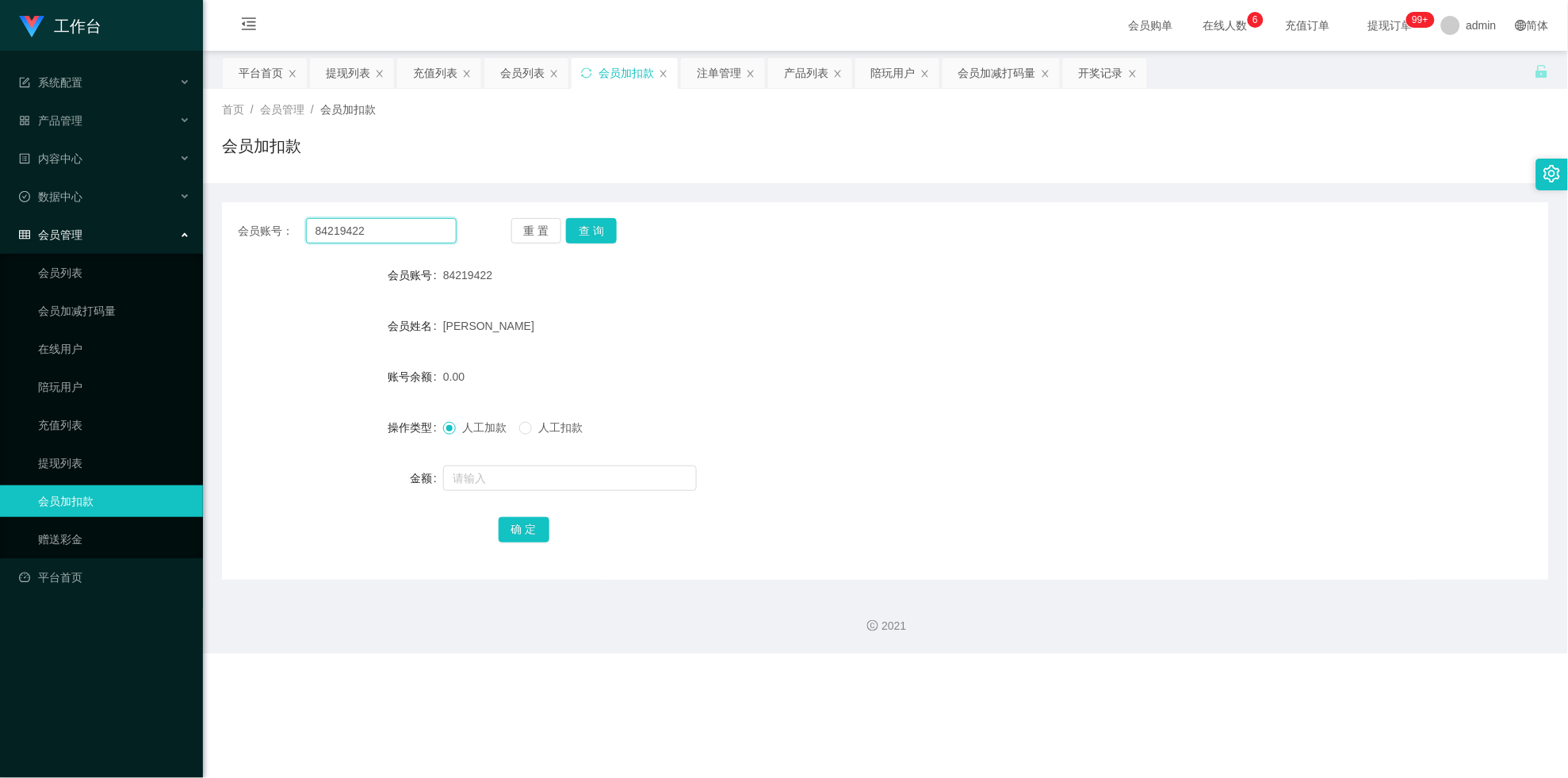
click at [379, 235] on input "84219422" at bounding box center [381, 230] width 151 height 25
click at [438, 74] on div "充值列表" at bounding box center [435, 72] width 45 height 30
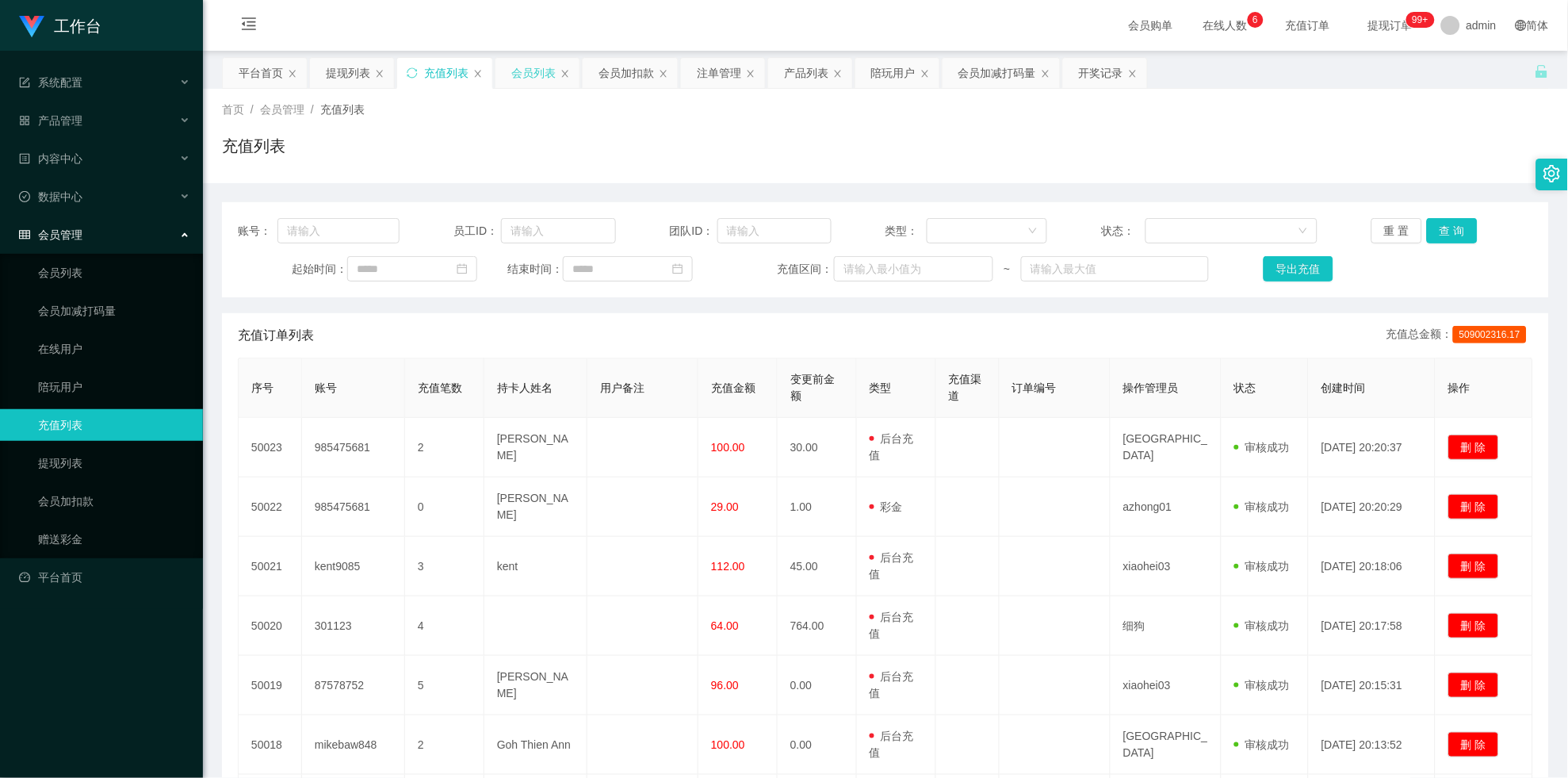
click at [526, 72] on div "会员列表" at bounding box center [533, 72] width 45 height 30
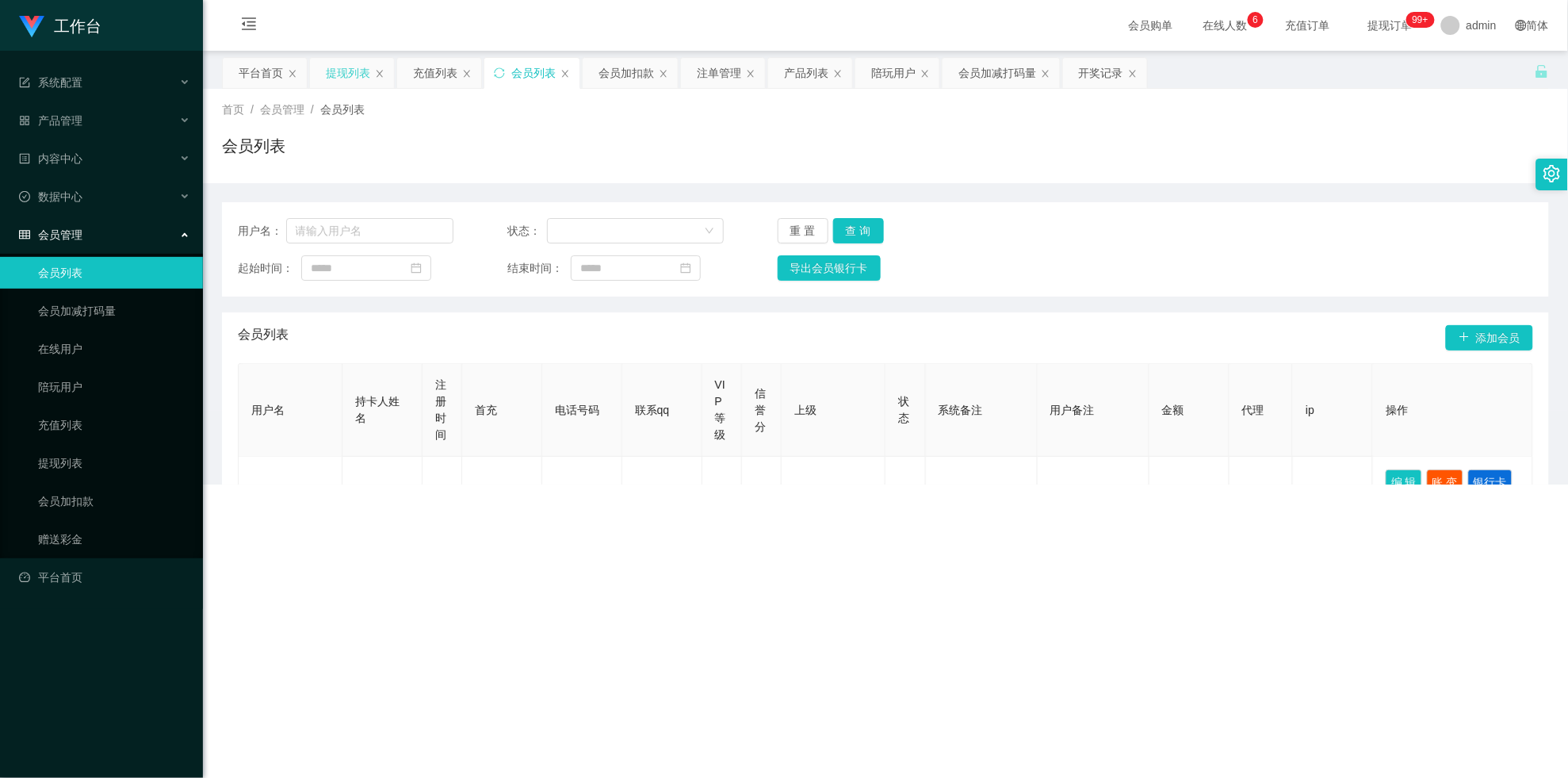
click at [340, 73] on div "提现列表" at bounding box center [347, 72] width 45 height 30
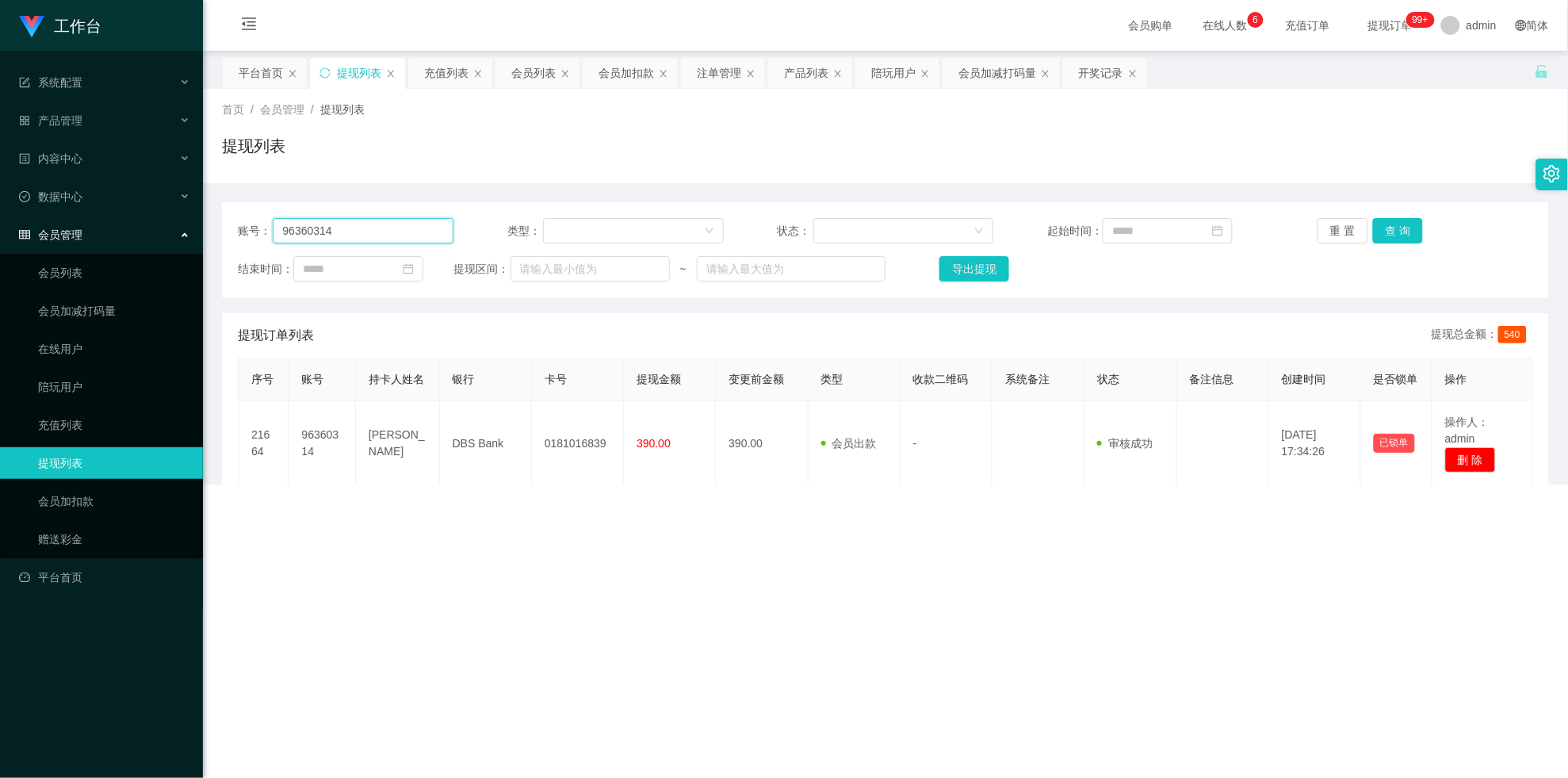
click at [390, 218] on input "96360314" at bounding box center [363, 230] width 181 height 25
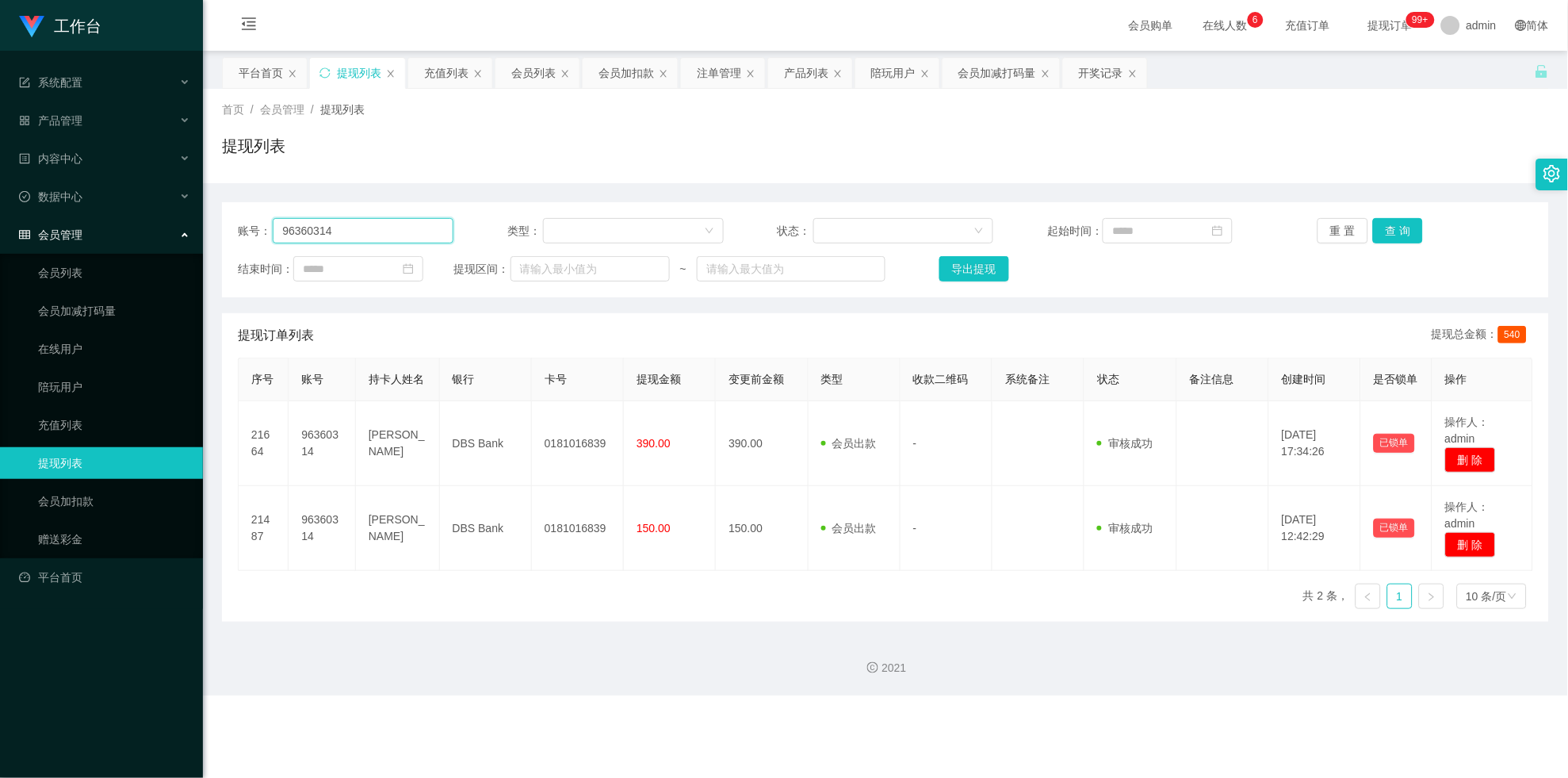
drag, startPoint x: 390, startPoint y: 218, endPoint x: 739, endPoint y: 204, distance: 349.3
click at [390, 219] on input "96360314" at bounding box center [363, 230] width 181 height 25
paste input "84219422"
type input "84219422"
click at [684, 234] on button "查 询" at bounding box center [1398, 230] width 51 height 25
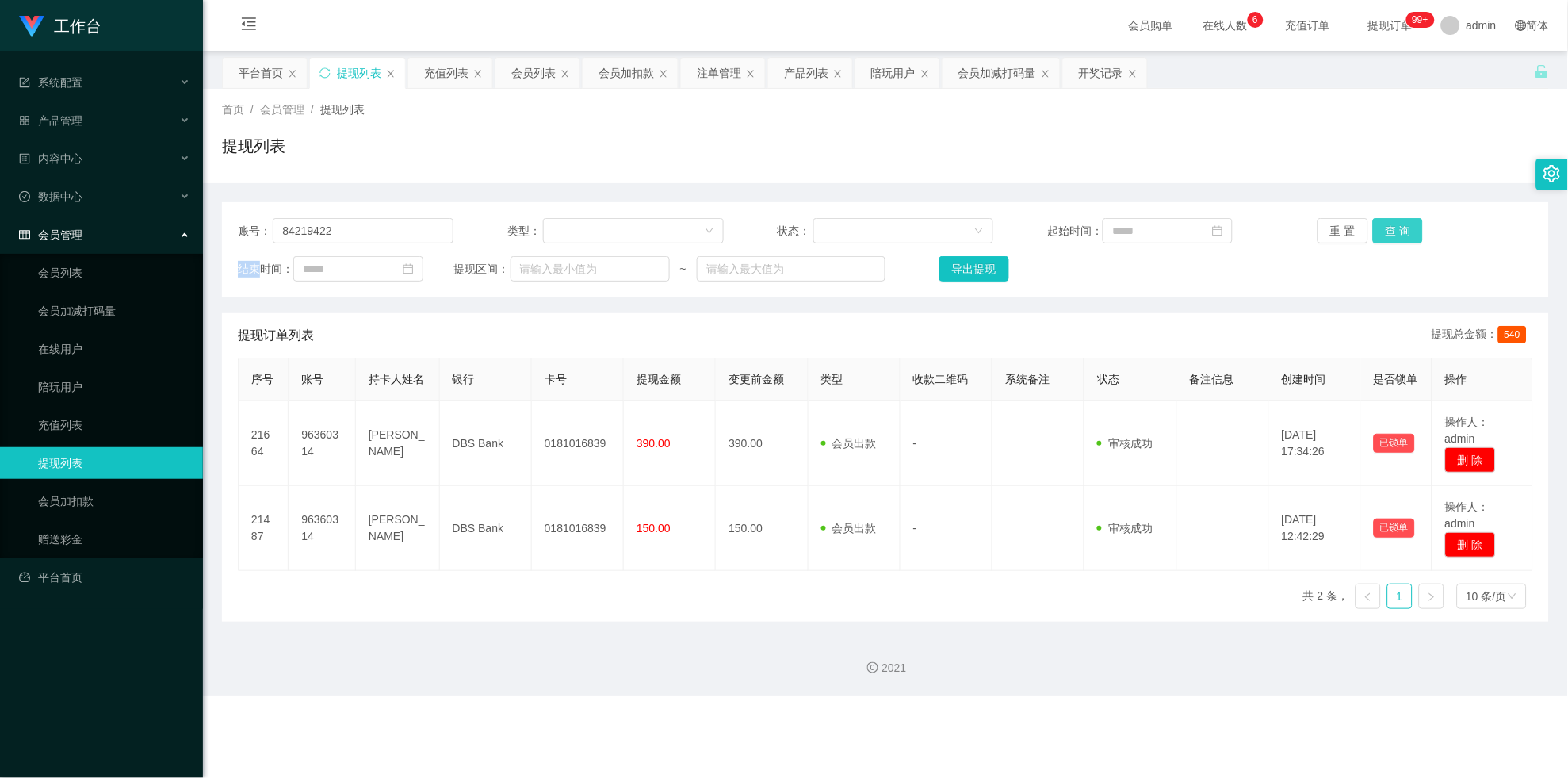
click at [684, 234] on div "重 置 查 询" at bounding box center [1425, 230] width 215 height 25
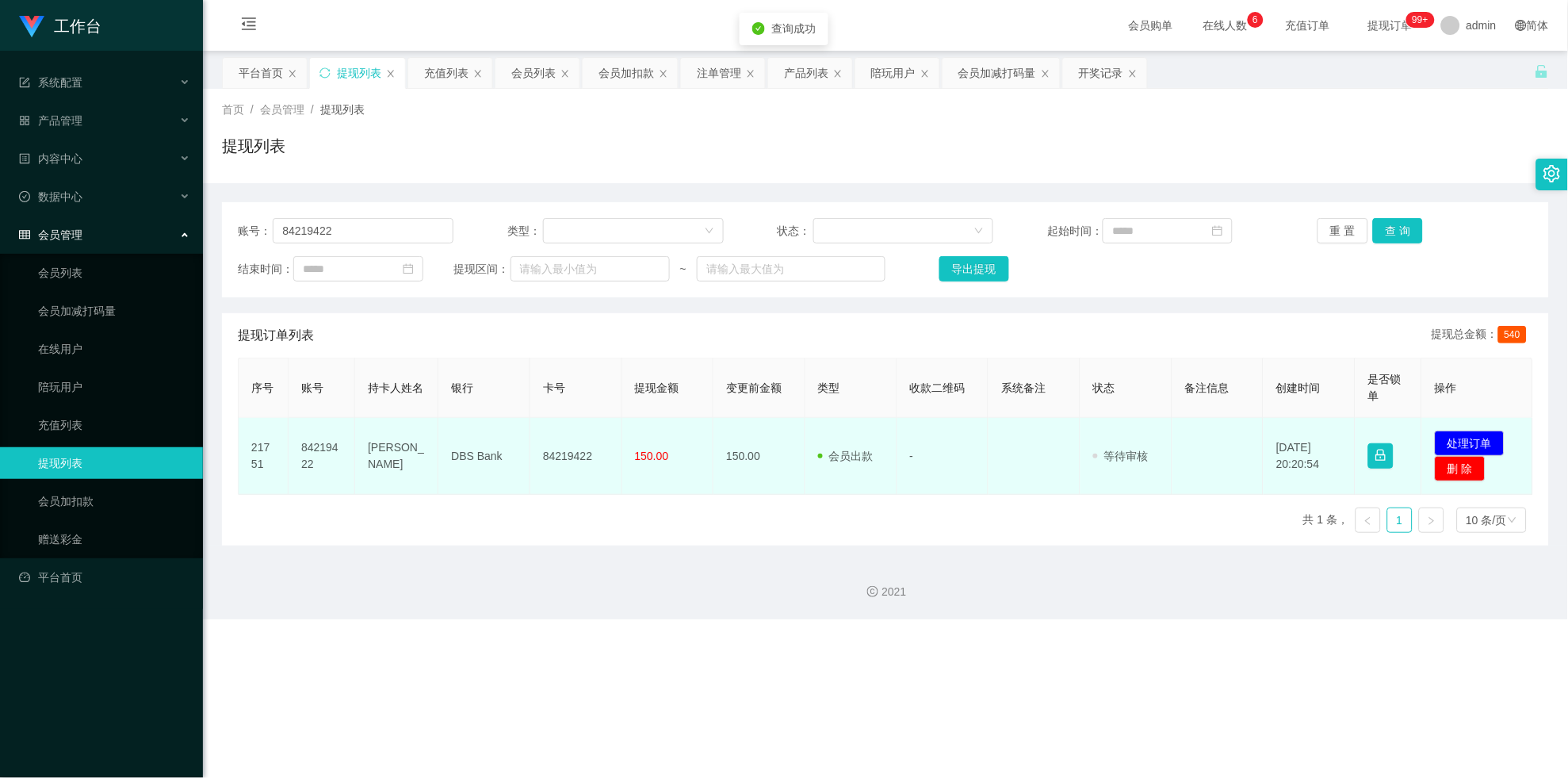
click at [582, 454] on td "84219422" at bounding box center [577, 456] width 92 height 77
click at [582, 445] on td "84219422" at bounding box center [577, 456] width 92 height 77
drag, startPoint x: 582, startPoint y: 445, endPoint x: 698, endPoint y: 447, distance: 116.0
click at [584, 444] on td "84219422" at bounding box center [577, 456] width 92 height 77
copy td "84219422"
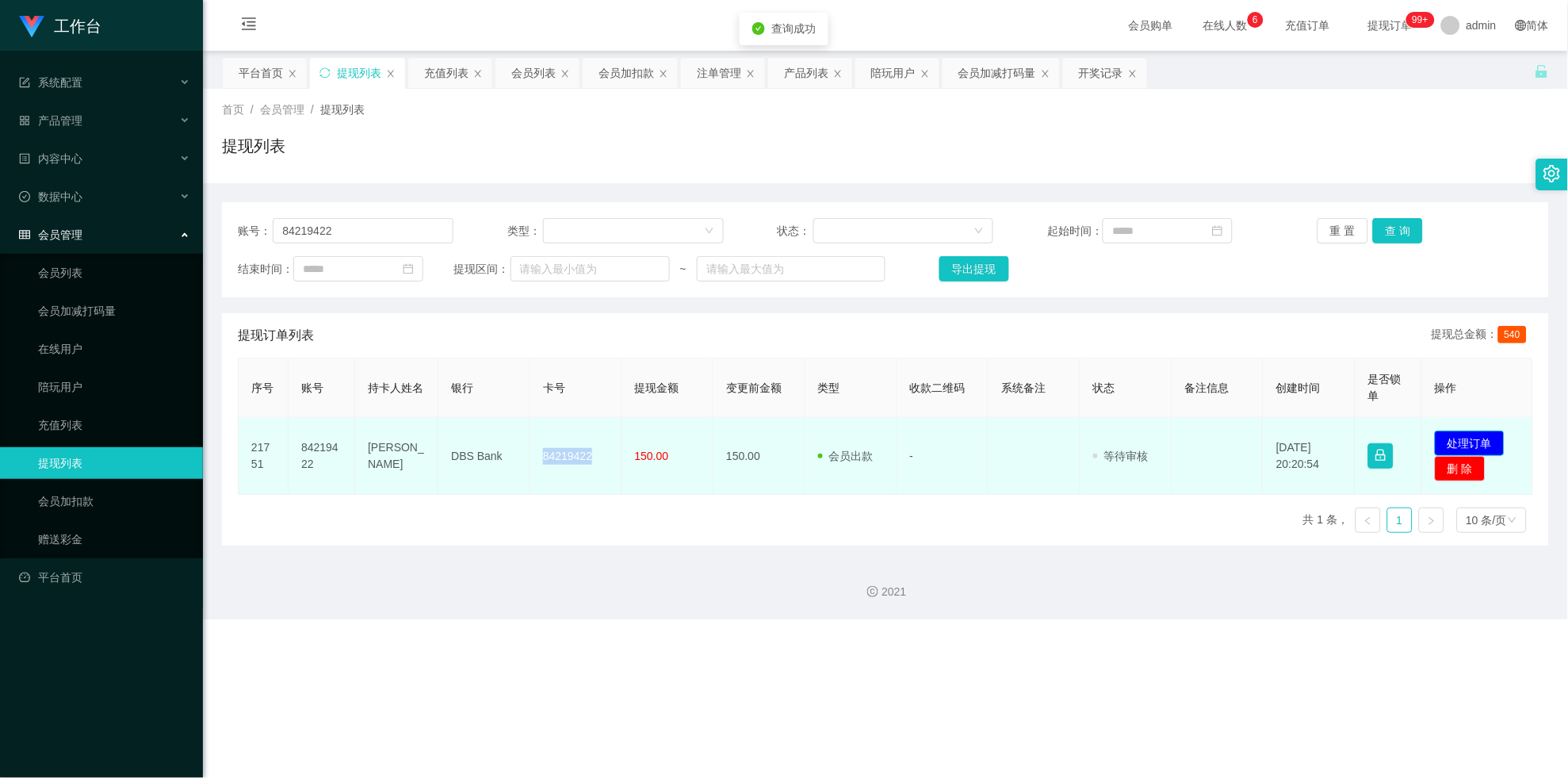
click at [684, 445] on button "处理订单" at bounding box center [1469, 442] width 70 height 25
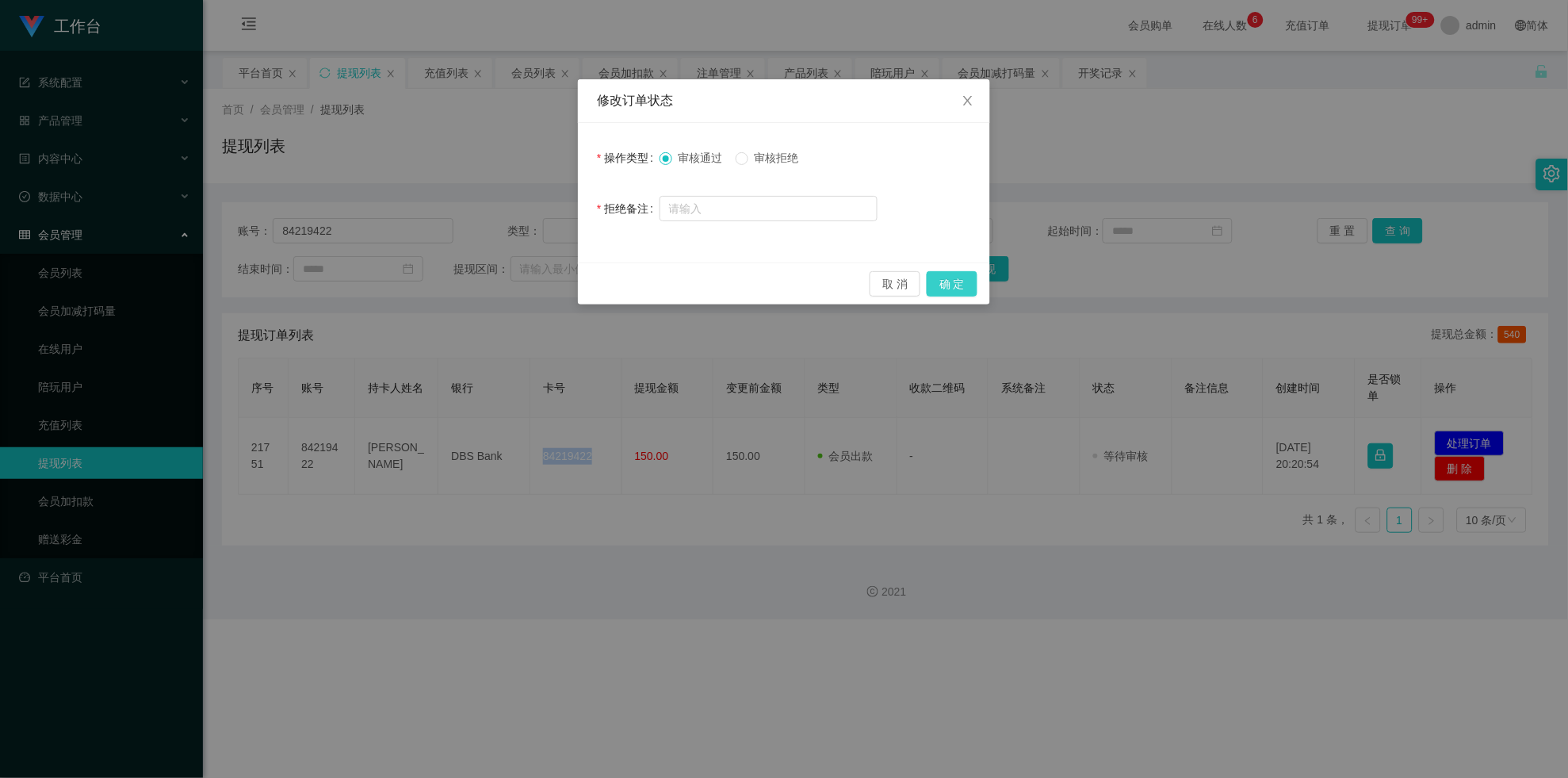
click at [684, 295] on button "确 定" at bounding box center [952, 284] width 51 height 25
